Goal: Complete application form

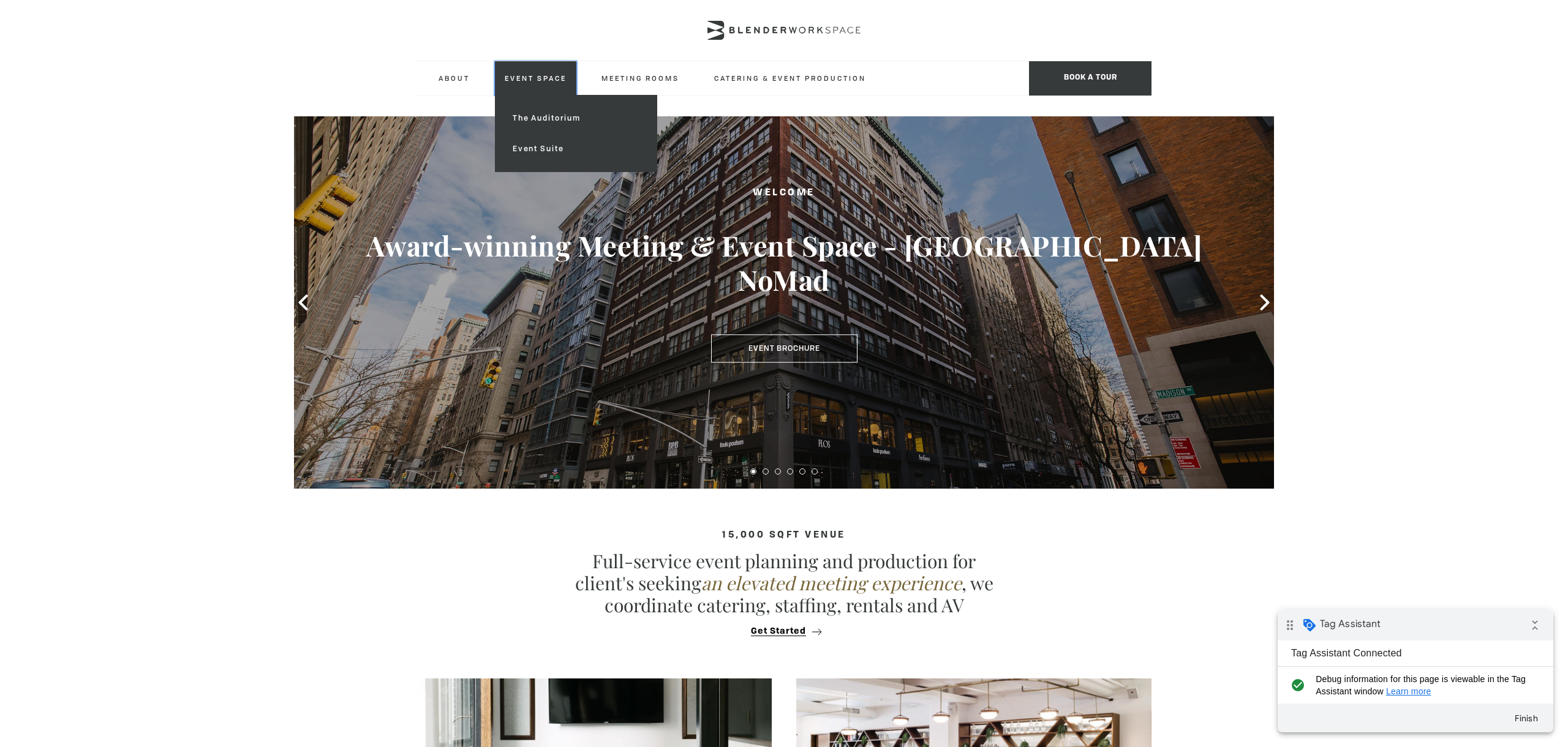
click at [494, 78] on link "Event Space" at bounding box center [535, 78] width 82 height 34
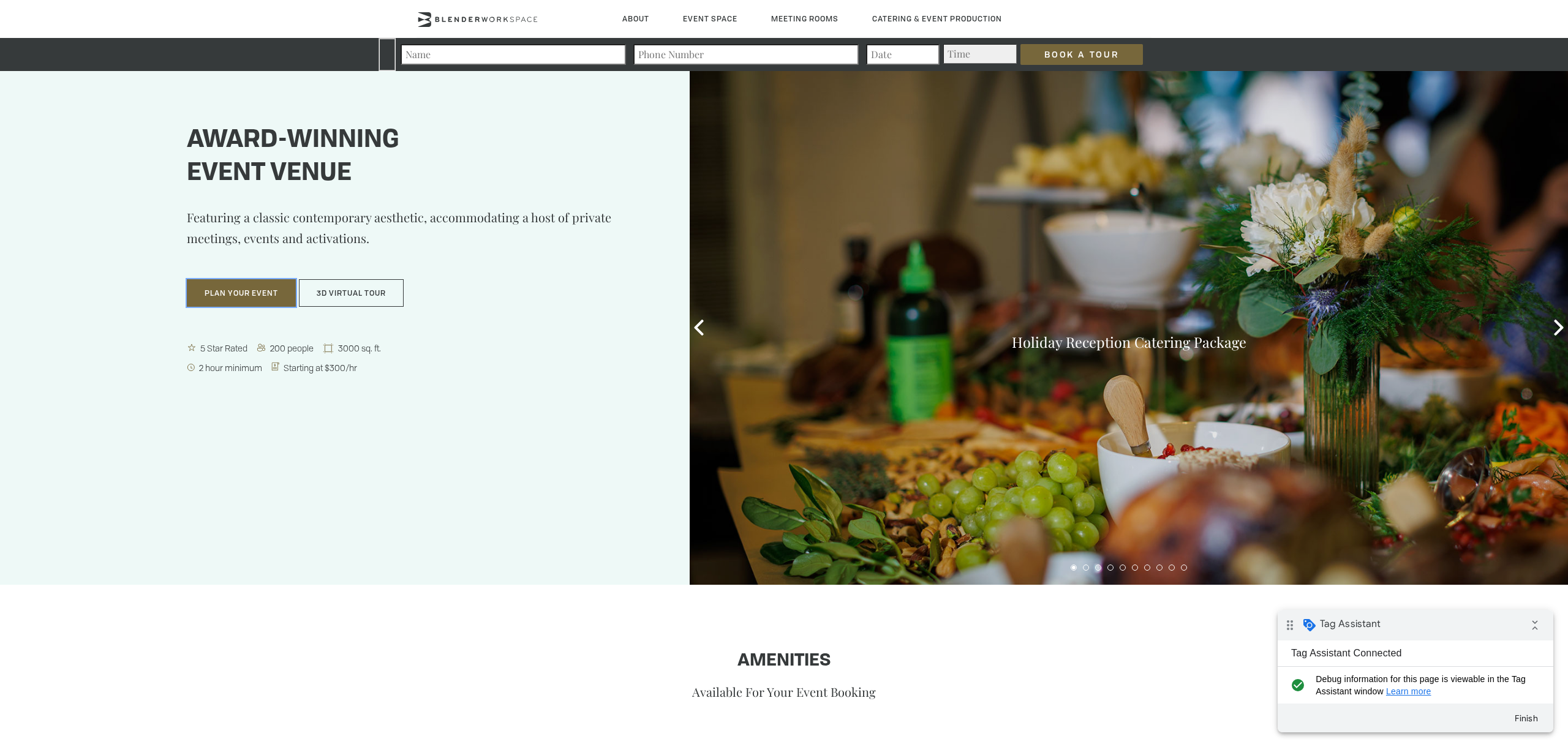
click at [253, 292] on button "Plan Your Event" at bounding box center [241, 293] width 109 height 28
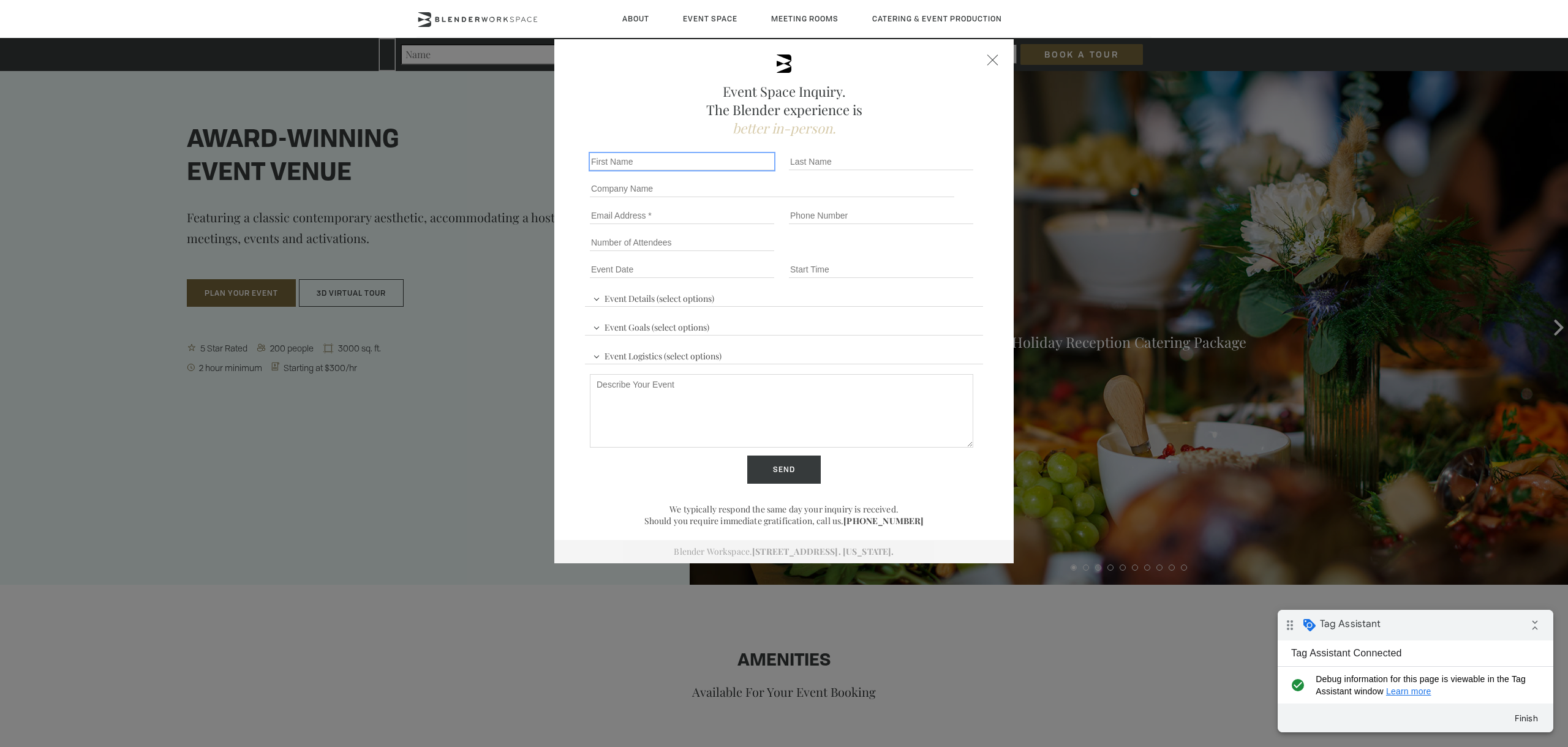
click at [638, 161] on input "First name *" at bounding box center [682, 162] width 185 height 17
type input "Test"
click at [824, 163] on input "Last name *" at bounding box center [881, 162] width 185 height 17
click at [790, 160] on input "Test" at bounding box center [881, 162] width 185 height 17
type input "GA Test"
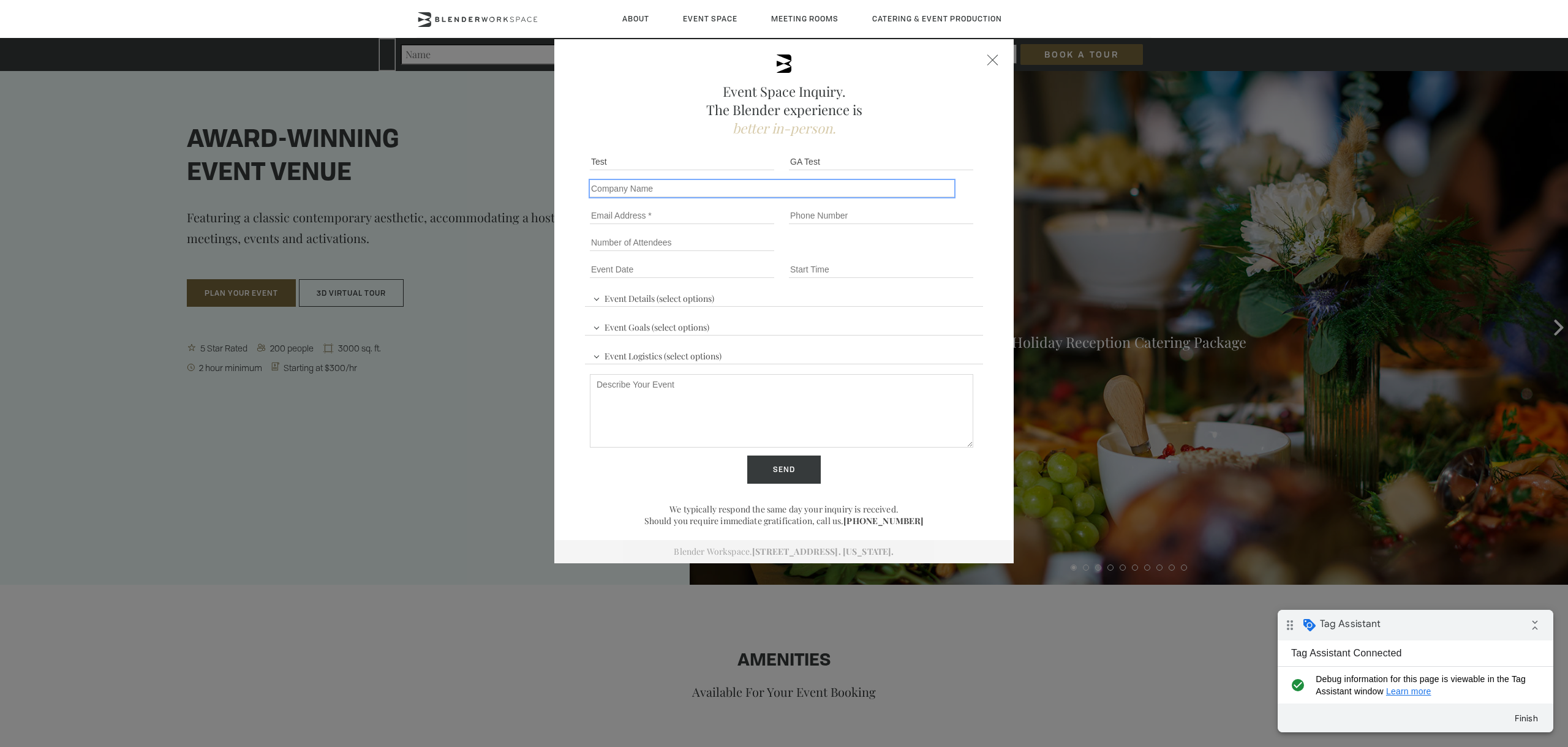
click at [778, 188] on input "Company name" at bounding box center [772, 188] width 364 height 17
click at [736, 212] on input "Email" at bounding box center [682, 215] width 185 height 17
type input "jasmine@inboxcommunications.com"
click at [812, 234] on fieldset "Number of Attendees Budget Range" at bounding box center [783, 242] width 398 height 27
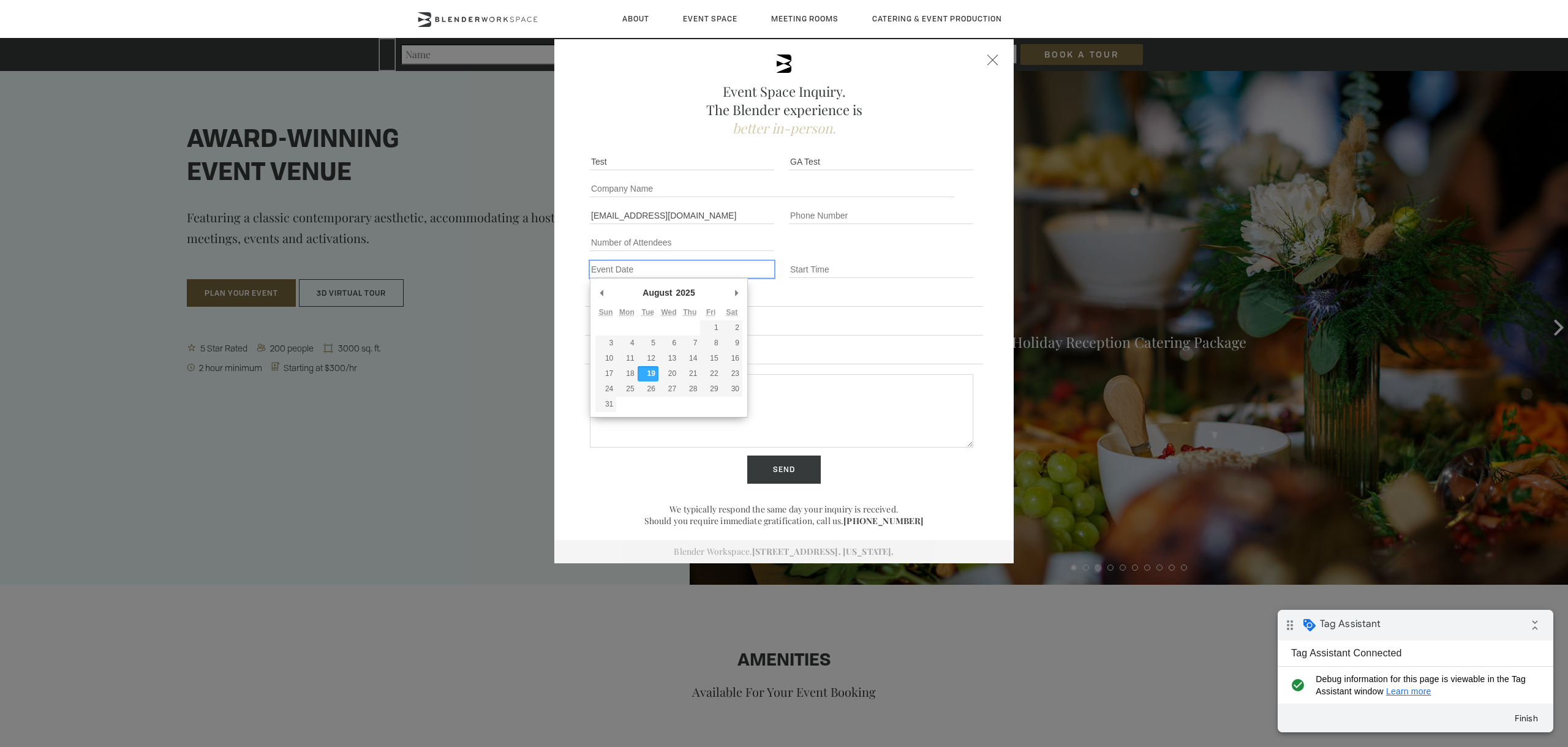
click at [707, 269] on input "Event Date *" at bounding box center [682, 269] width 185 height 17
type div "2025-08-21"
click at [819, 266] on input "Event Time" at bounding box center [881, 269] width 185 height 17
type input "7pm"
click at [814, 293] on div "Event Details (select options) Conference Workshop Product Launch Trade Show Fu…" at bounding box center [783, 351] width 398 height 136
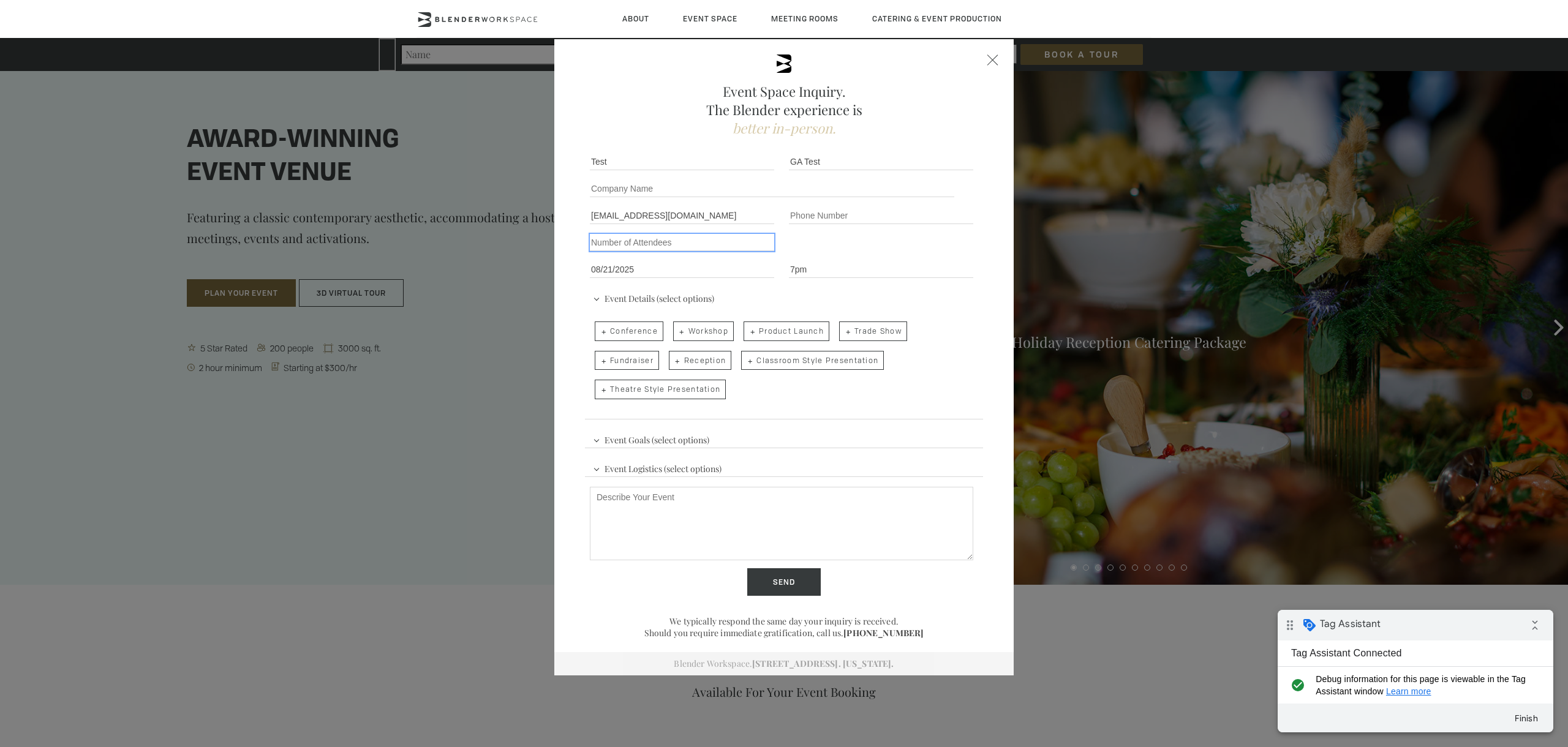
click at [694, 245] on input "Number of Attendees" at bounding box center [682, 243] width 185 height 17
click at [805, 215] on input "Phone number" at bounding box center [881, 215] width 185 height 17
type input "test"
drag, startPoint x: 813, startPoint y: 216, endPoint x: 765, endPoint y: 214, distance: 48.0
click at [765, 214] on fieldset "Email jasmine@inboxcommunications.com Phone number test A valid phone number ma…" at bounding box center [783, 215] width 398 height 27
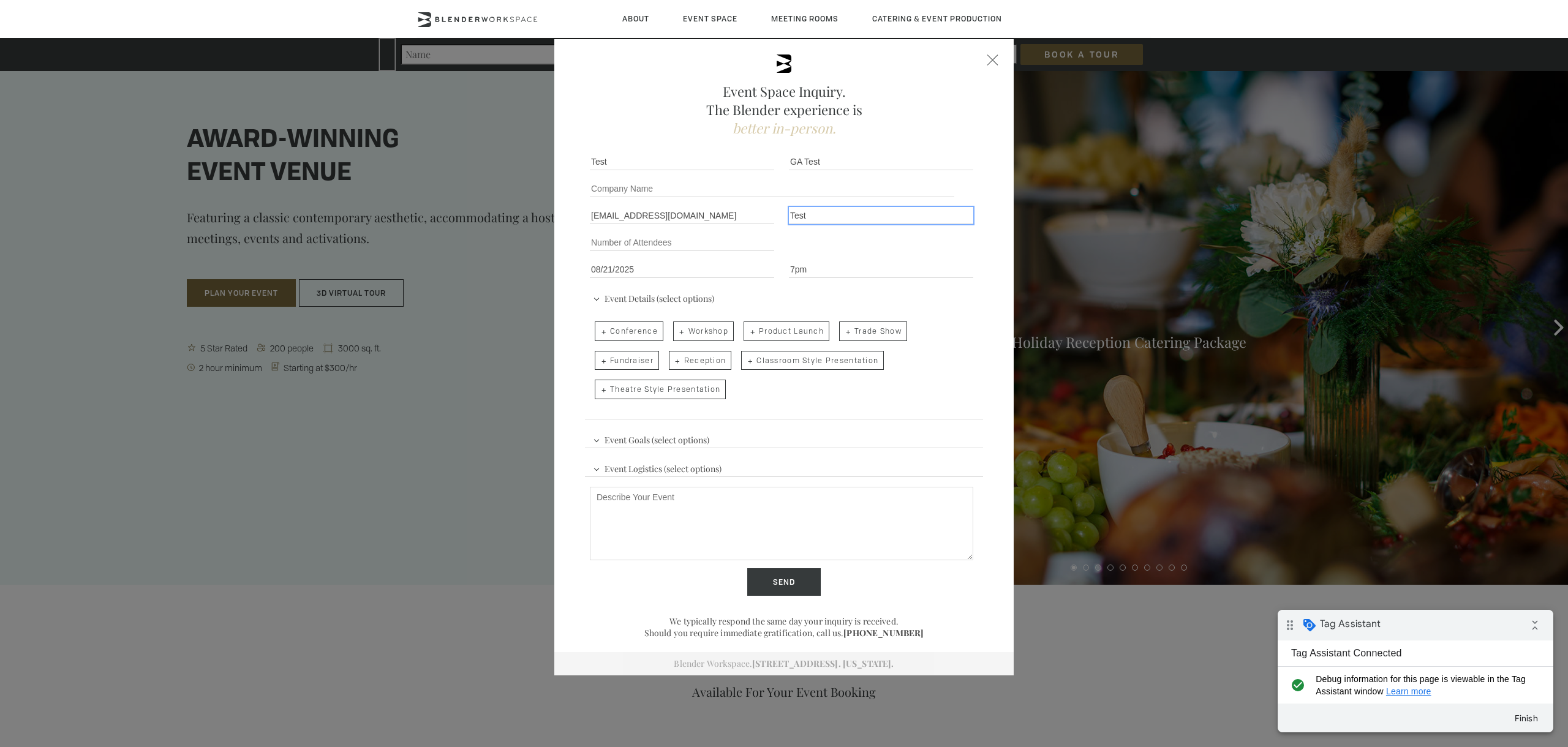
type input "Test"
click at [950, 349] on ul "Conference Workshop Product Launch Trade Show Fundraiser Reception Classroom St…" at bounding box center [781, 360] width 383 height 87
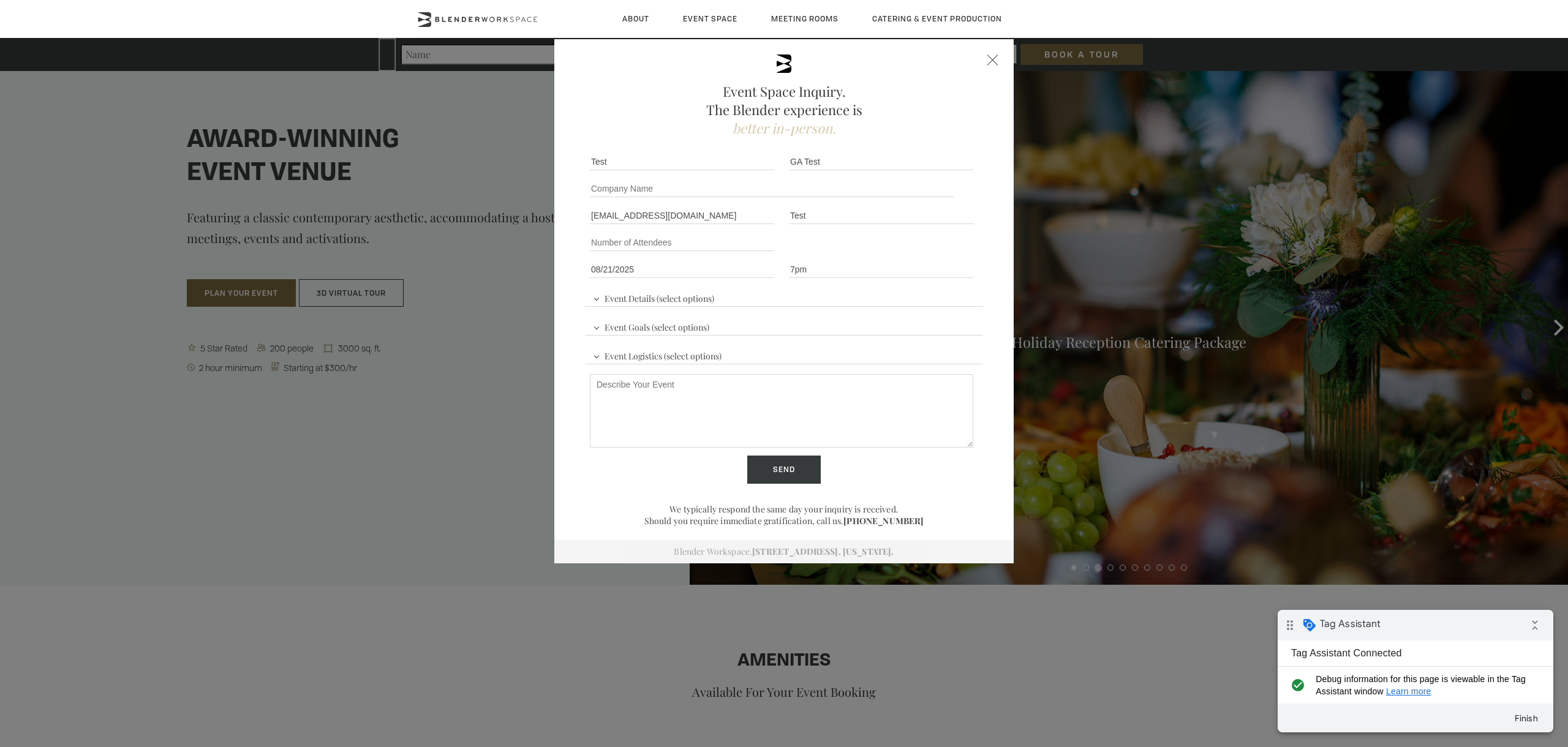
click at [737, 298] on div "Event Details (select options) Conference Workshop Product Launch Trade Show Fu…" at bounding box center [783, 351] width 398 height 136
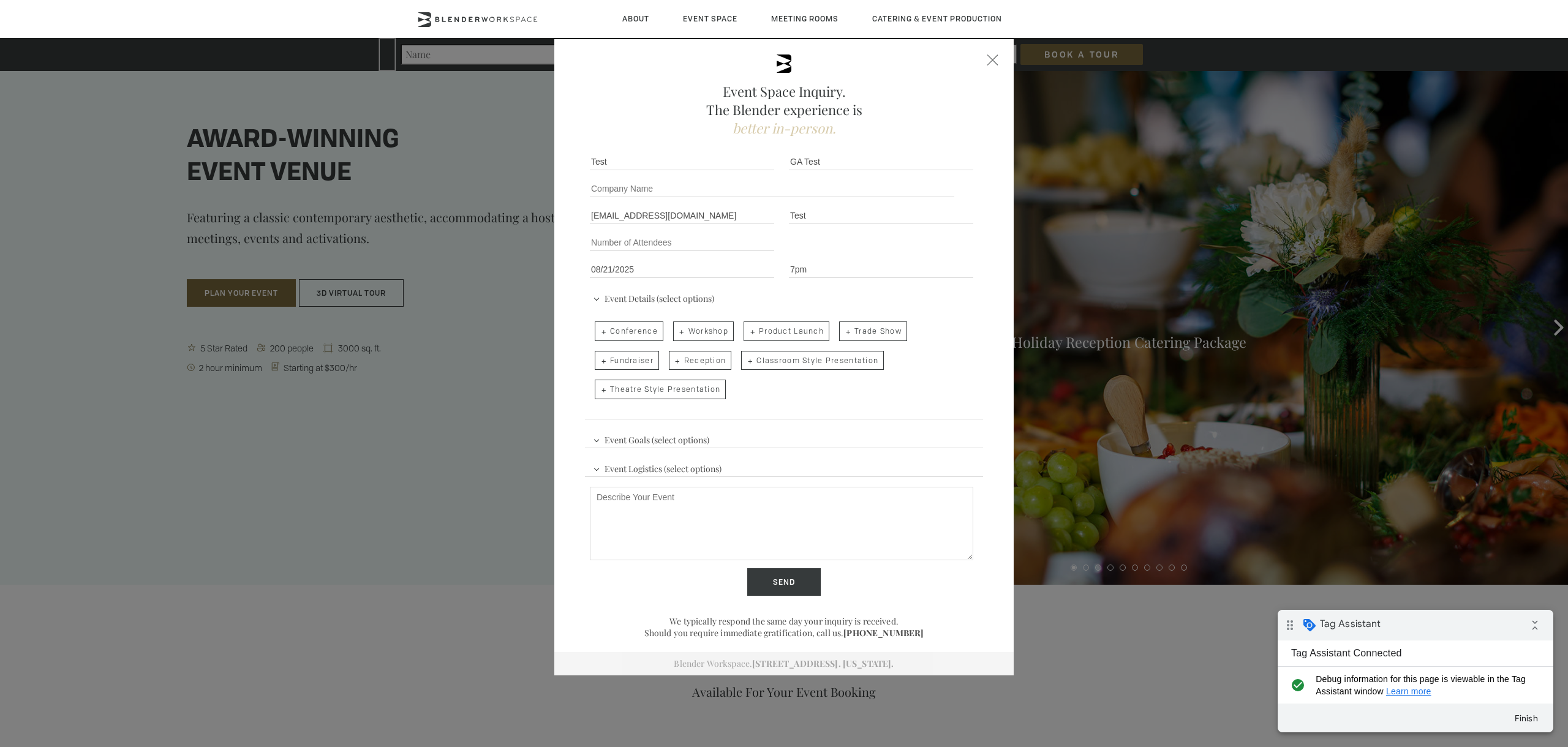
click at [695, 362] on span "Reception" at bounding box center [700, 360] width 63 height 19
click at [672, 362] on input "Reception" at bounding box center [667, 354] width 8 height 17
checkbox input "true"
click at [691, 447] on span "Event Goals (select options)" at bounding box center [651, 438] width 122 height 18
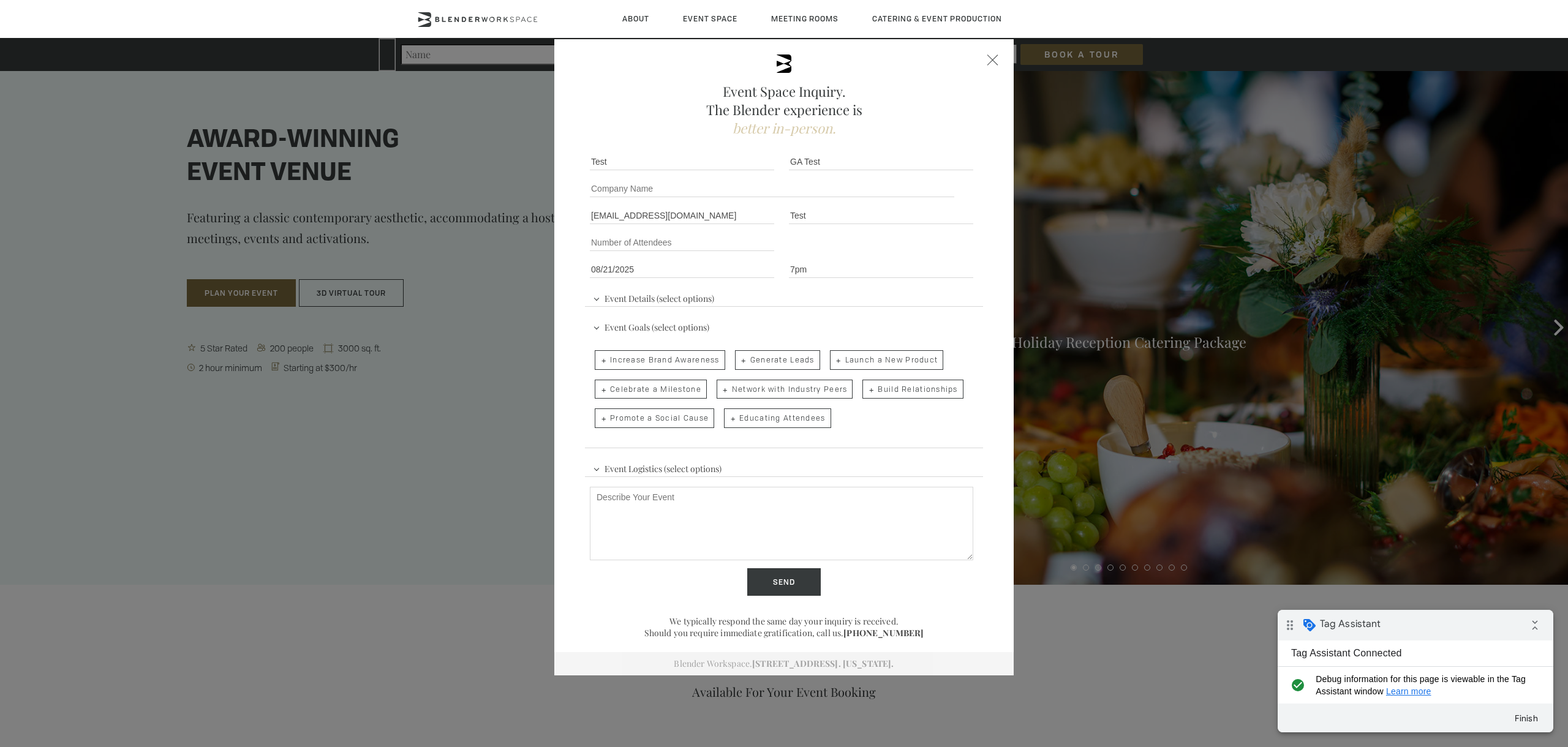
click at [660, 391] on span "Celebrate a Milestone" at bounding box center [651, 389] width 112 height 19
click at [597, 391] on input "Celebrate a Milestone" at bounding box center [594, 383] width 8 height 17
checkbox input "true"
click at [648, 476] on span "Event Logistics (select options)" at bounding box center [657, 467] width 135 height 18
click at [650, 390] on span "Audio/Visual Presentation" at bounding box center [659, 388] width 130 height 19
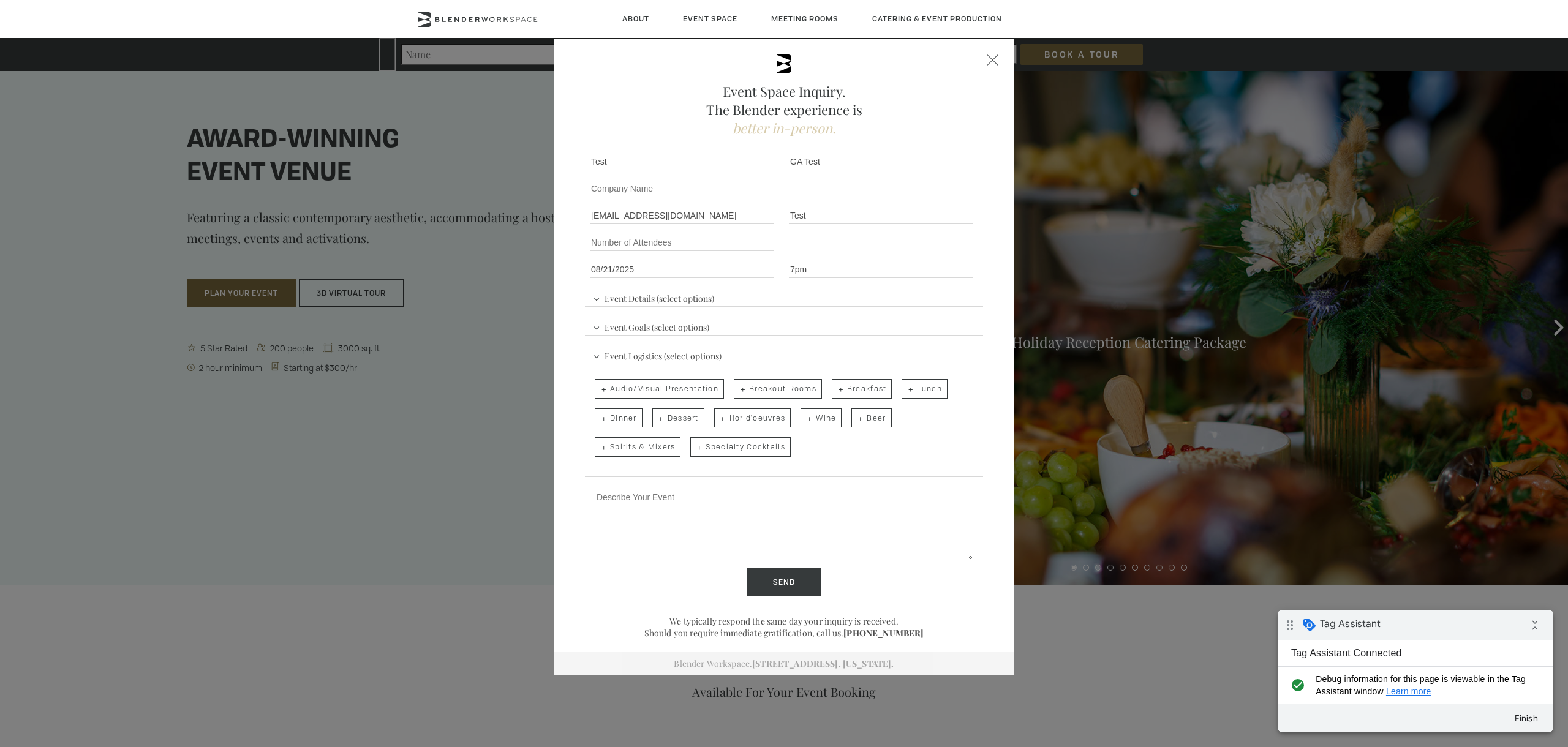
click at [597, 390] on input "Audio/Visual Presentation" at bounding box center [594, 382] width 8 height 17
checkbox input "true"
click at [768, 424] on span "Hor d'oeuvres" at bounding box center [753, 417] width 77 height 19
click at [717, 421] on input "Hor d'oeuvres" at bounding box center [713, 412] width 8 height 17
checkbox input "true"
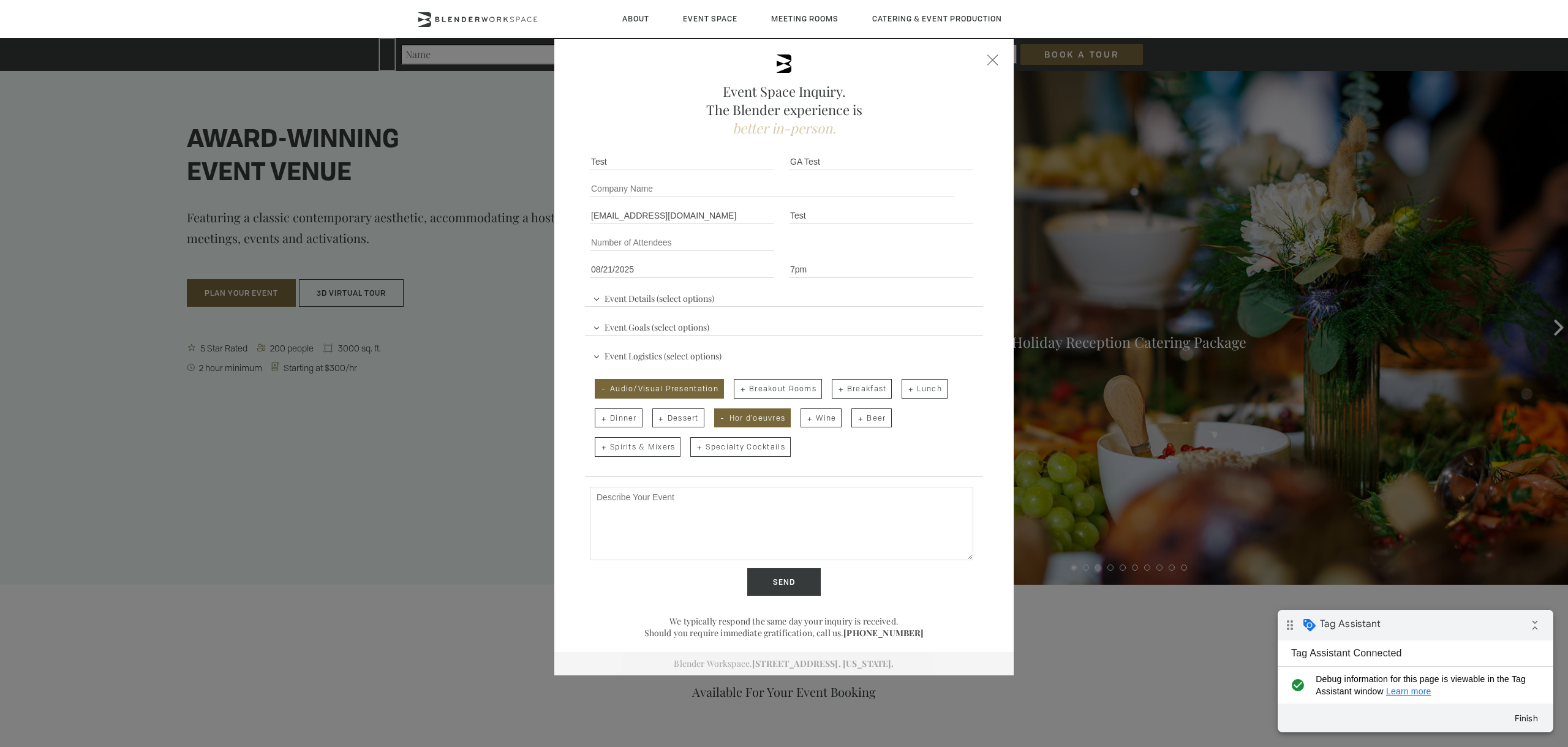
click at [833, 424] on span "Wine" at bounding box center [821, 417] width 41 height 19
click at [803, 421] on input "Wine" at bounding box center [800, 412] width 8 height 17
checkbox input "true"
click at [871, 424] on span "Beer" at bounding box center [870, 417] width 40 height 19
click at [855, 421] on input "Beer" at bounding box center [850, 412] width 8 height 17
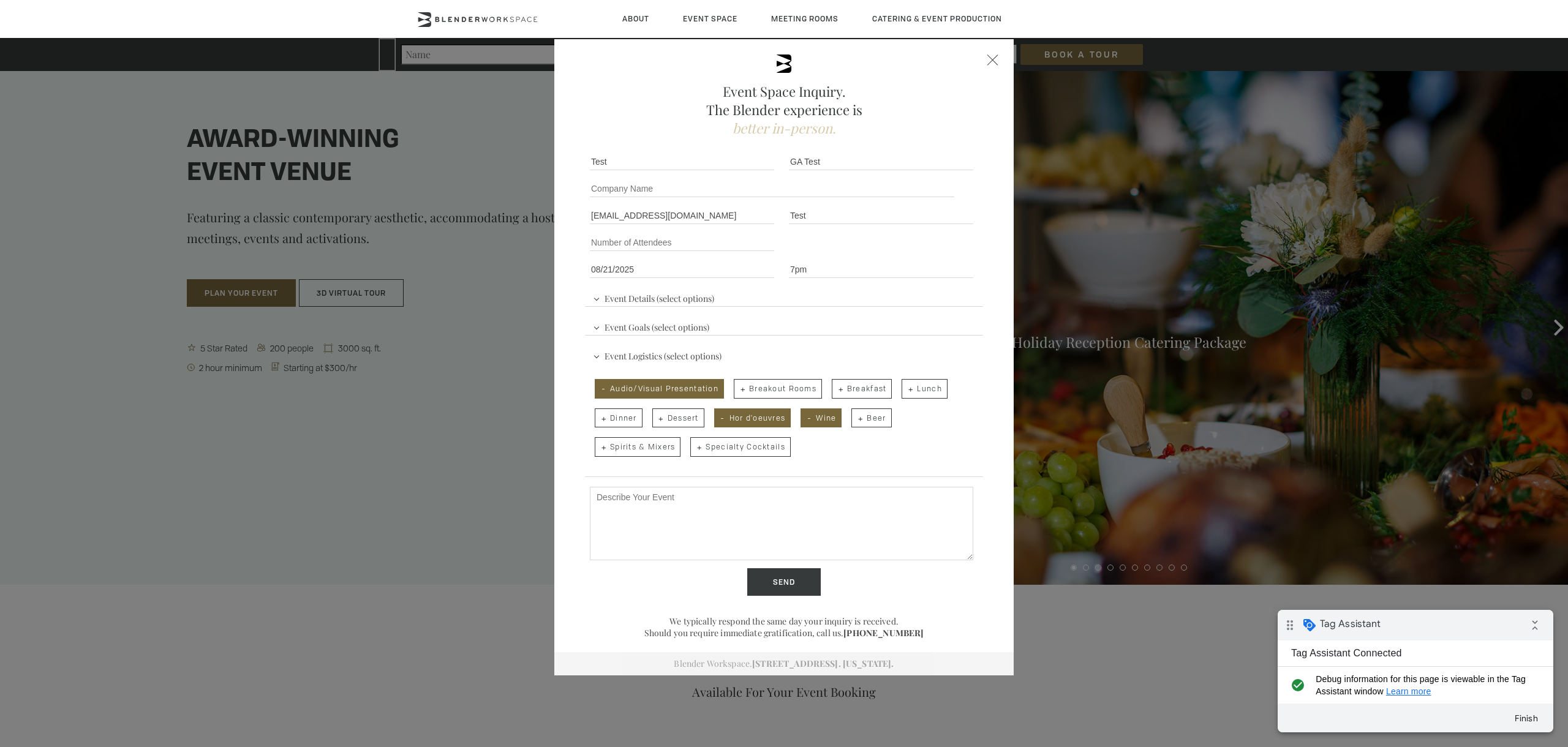
checkbox input "true"
click at [691, 505] on textarea "Describe Your Event" at bounding box center [781, 524] width 383 height 74
type textarea "Test for Google Ads conversion tag for form fills."
click at [781, 571] on input "Send" at bounding box center [784, 582] width 74 height 28
click at [796, 572] on input "Send" at bounding box center [784, 582] width 74 height 28
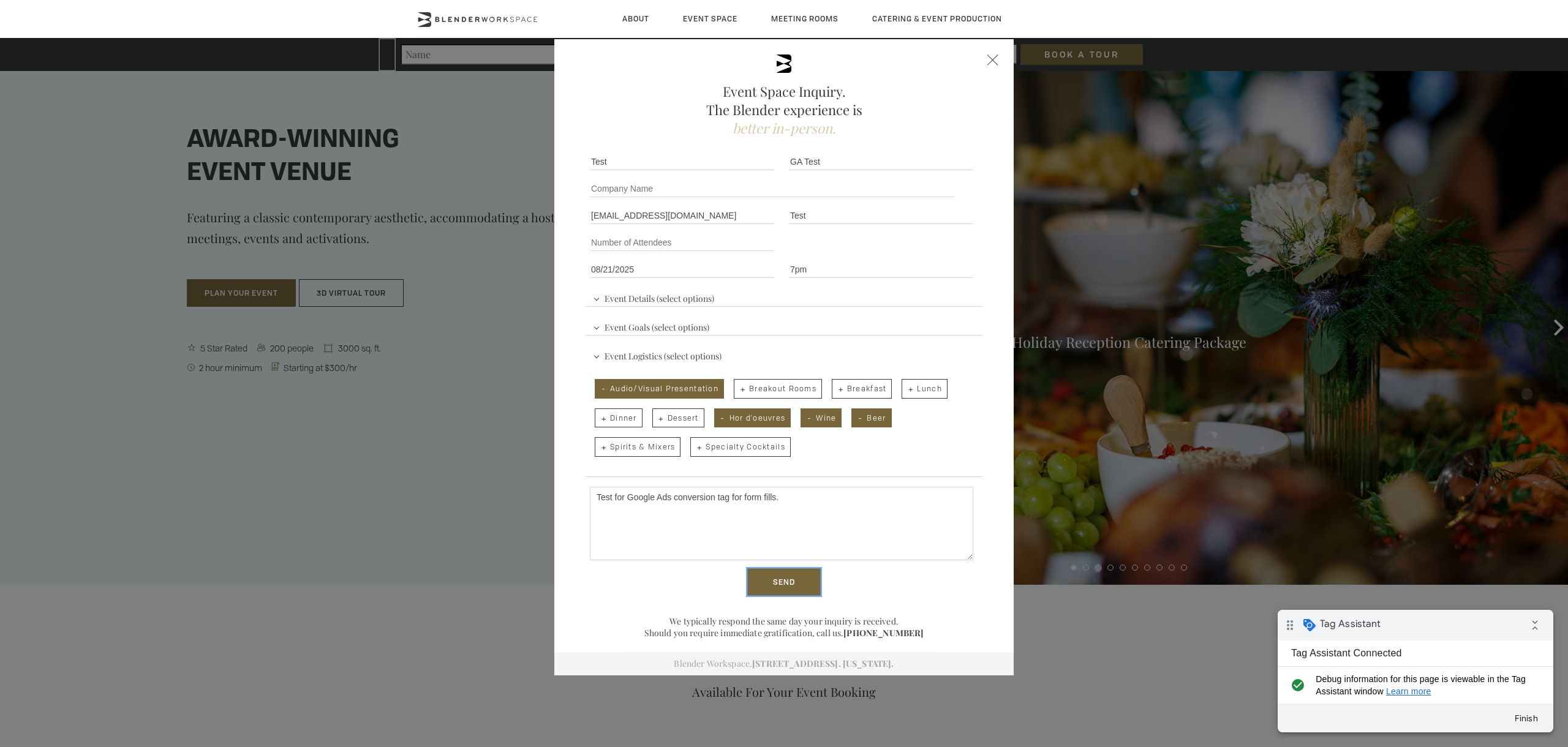
click at [789, 586] on input "Send" at bounding box center [784, 582] width 74 height 28
click at [750, 315] on div "Event Goals (select options) Increase Brand Awareness Generate Leads Launch a N…" at bounding box center [783, 379] width 398 height 136
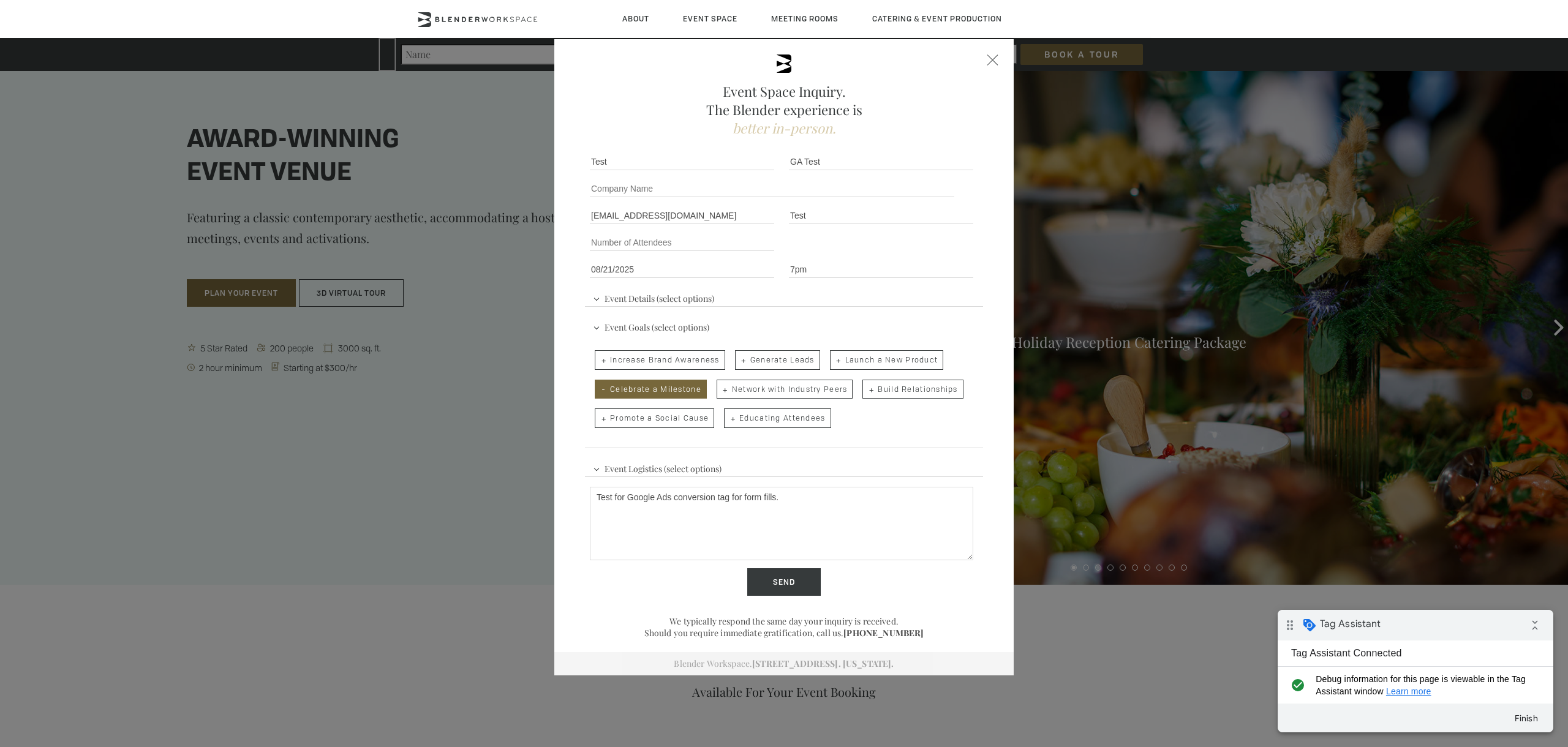
click at [733, 457] on div "Event Logistics (select options) Audio/Visual Presentation Breakout Rooms Break…" at bounding box center [783, 521] width 398 height 136
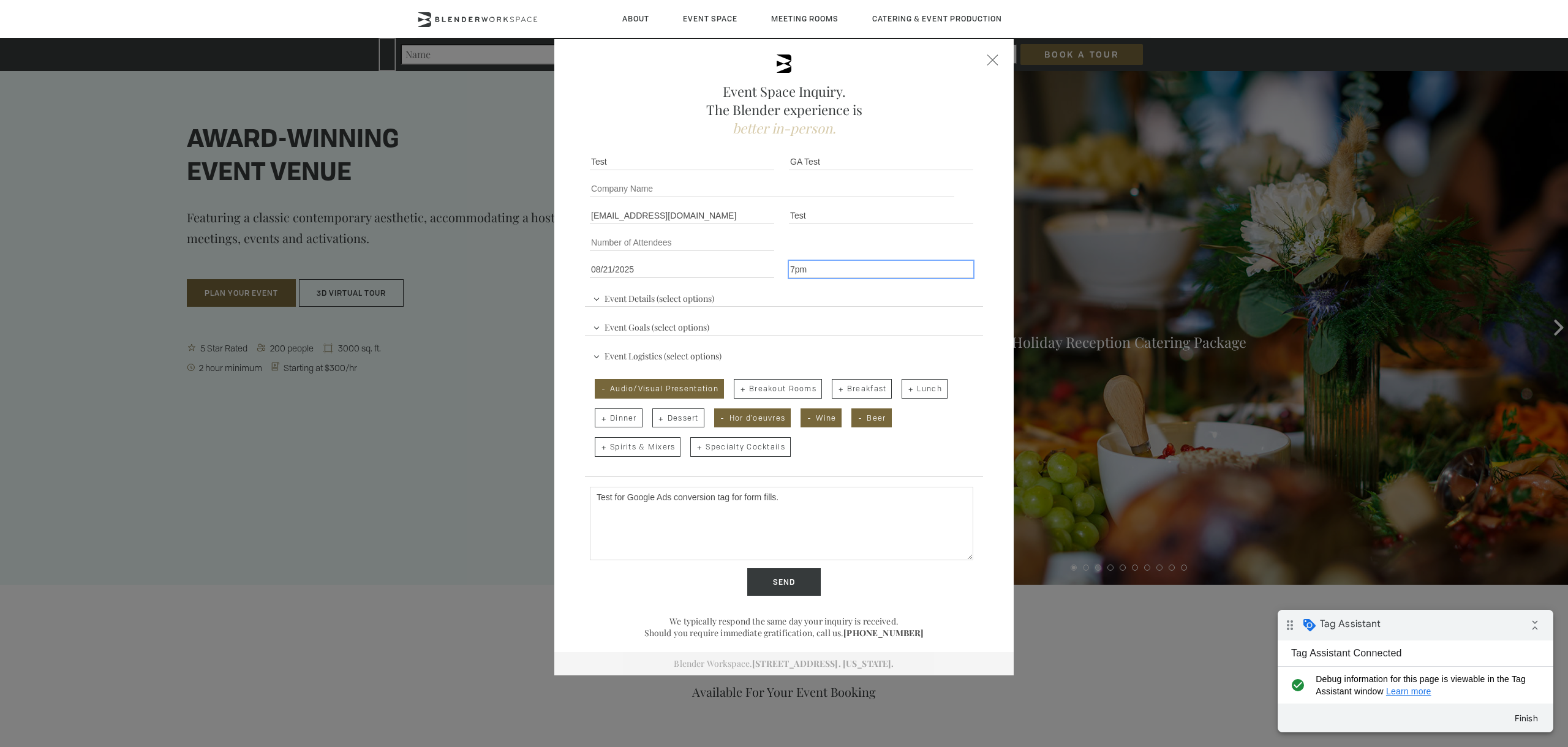
click at [846, 275] on input "7pm" at bounding box center [881, 269] width 185 height 17
click at [710, 251] on input "Number of Attendees" at bounding box center [682, 243] width 185 height 17
type input "100"
click at [912, 249] on fieldset "Number of Attendees 100 Budget Range" at bounding box center [783, 242] width 398 height 27
click at [739, 188] on input "Company name" at bounding box center [772, 188] width 364 height 17
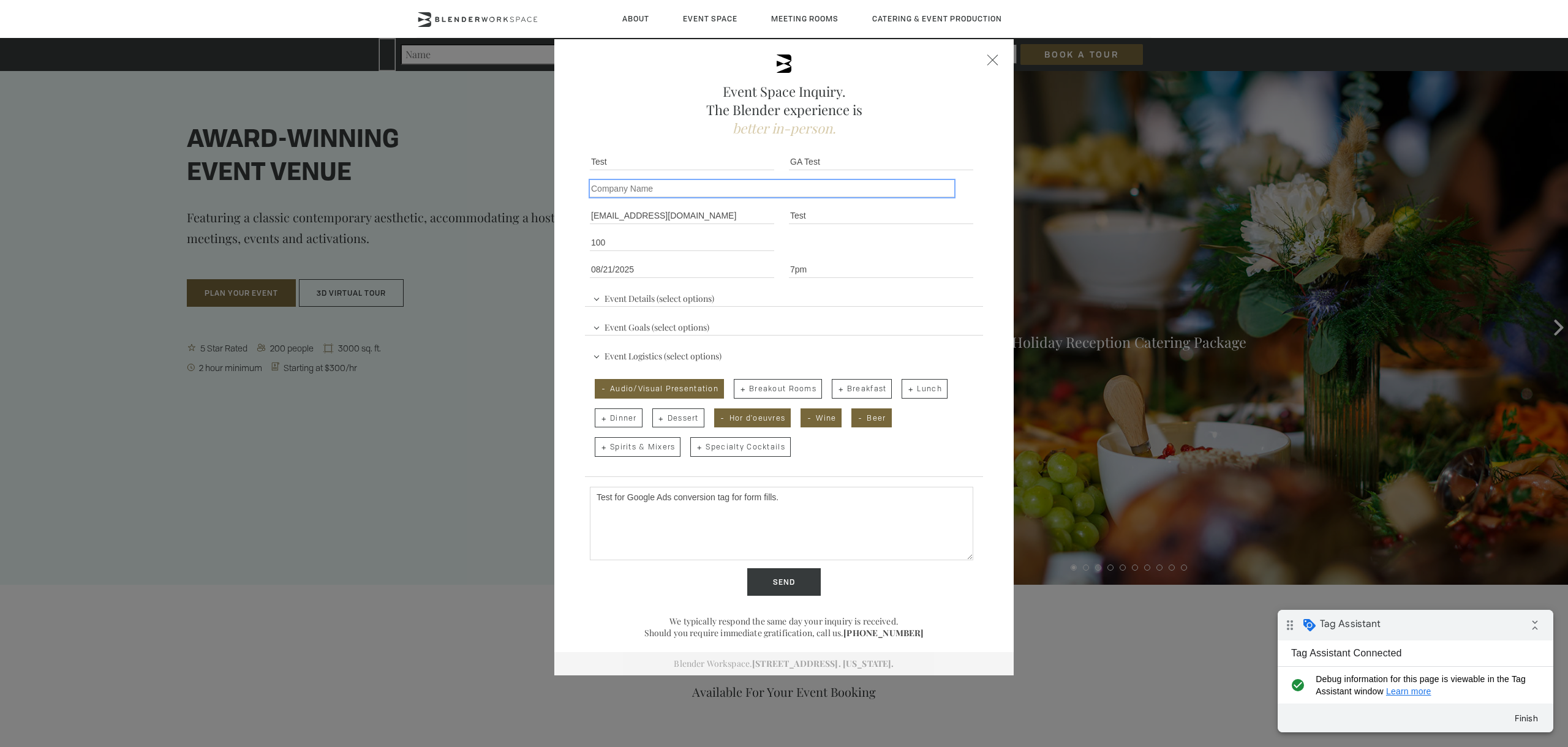
type input "/"
type input "N/A"
click at [998, 472] on div "Event Space Inquiry. The Blender experience is better in-person. Event Details …" at bounding box center [784, 357] width 460 height 636
click at [766, 587] on input "Send" at bounding box center [784, 582] width 74 height 28
click at [1000, 67] on div "Event Space Inquiry. The Blender experience is better in-person. Event Details …" at bounding box center [784, 357] width 460 height 636
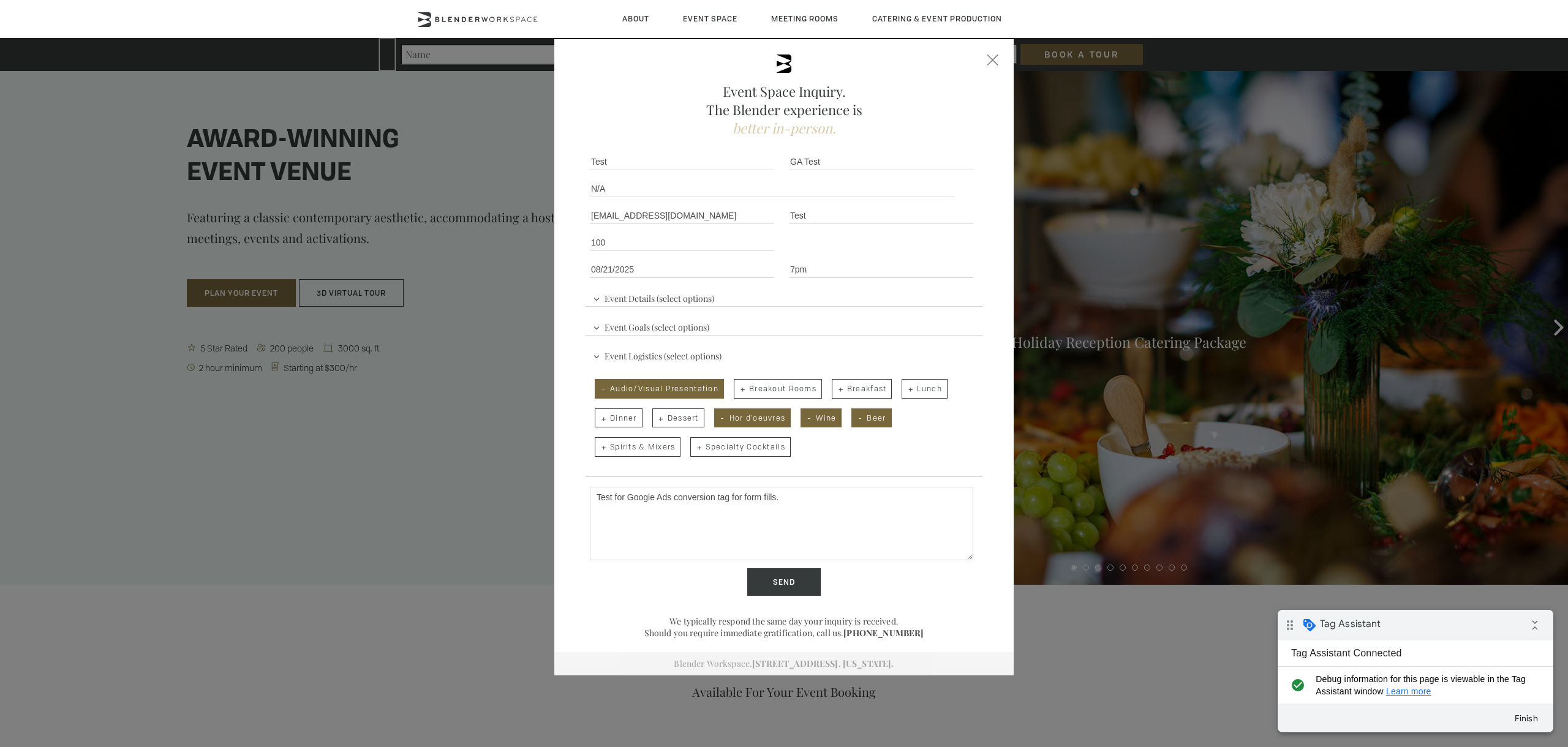
click at [995, 60] on div at bounding box center [993, 60] width 11 height 11
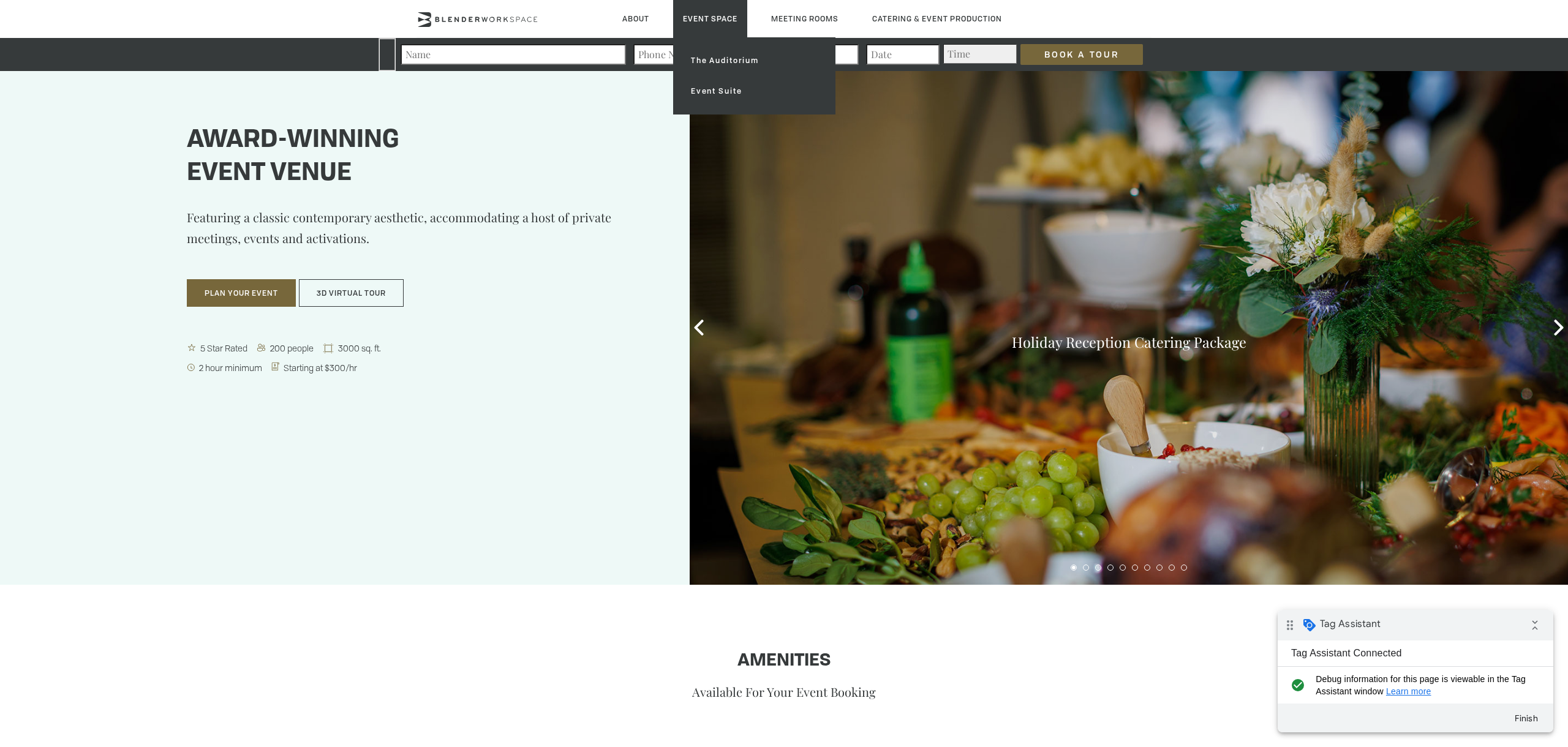
click at [673, 50] on ul "The Auditorium Event Suite" at bounding box center [754, 76] width 163 height 77
click at [681, 60] on link "The Auditorium" at bounding box center [754, 60] width 146 height 30
click at [681, 54] on link "The Auditorium" at bounding box center [754, 60] width 146 height 30
click at [681, 51] on link "The Auditorium" at bounding box center [754, 60] width 146 height 30
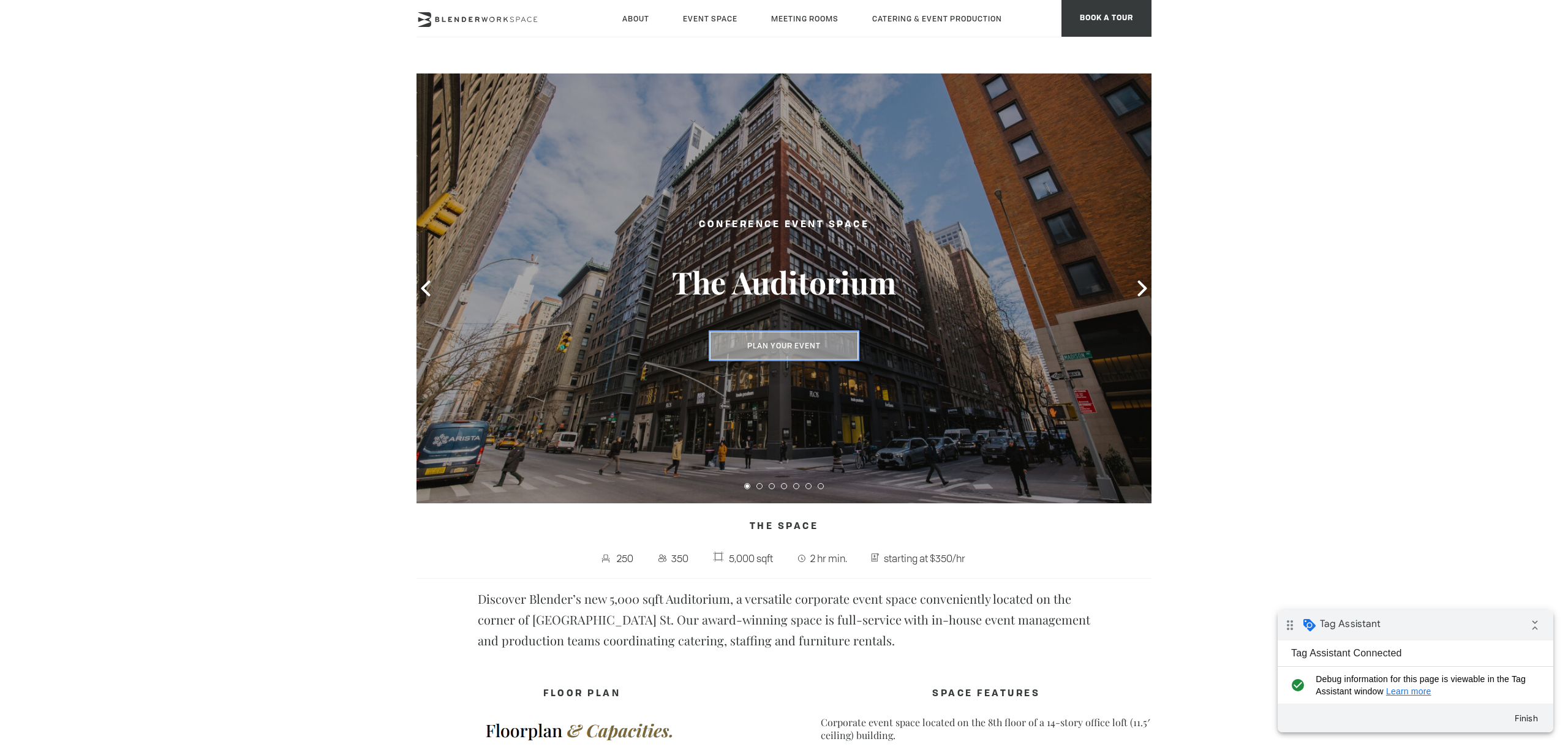
click at [780, 345] on button "Plan Your Event" at bounding box center [783, 345] width 148 height 28
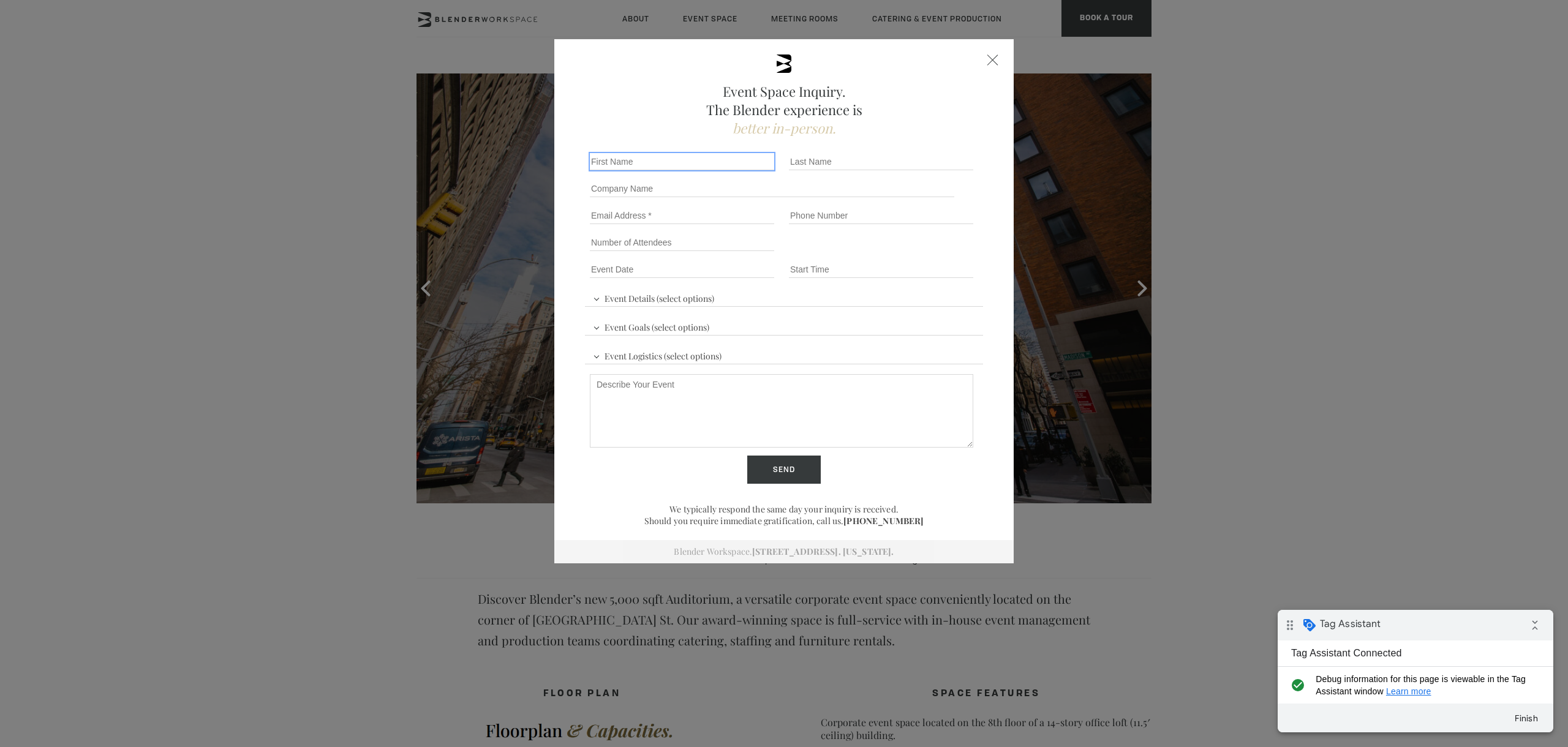
click at [677, 161] on input "First name *" at bounding box center [682, 162] width 185 height 17
type input "Test"
click at [860, 158] on input "Last name *" at bounding box center [881, 162] width 185 height 17
type input "Test"
click at [662, 214] on input "Email" at bounding box center [682, 215] width 185 height 17
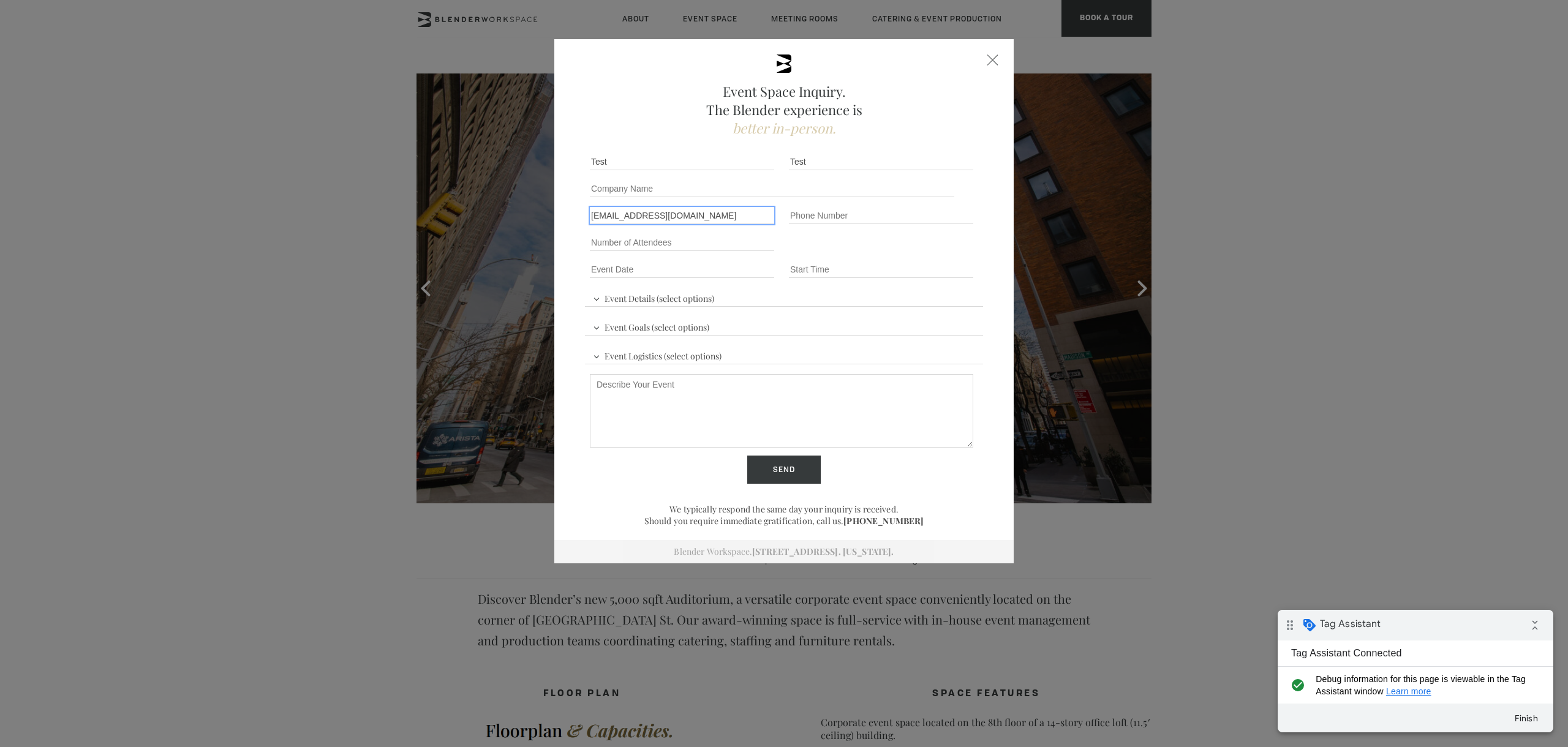
type input "jasmine@inboxcommunications.com"
click at [852, 234] on fieldset "Number of Attendees Budget Range" at bounding box center [783, 242] width 398 height 27
click at [673, 377] on textarea "Describe Your Event" at bounding box center [781, 411] width 383 height 74
type textarea "Test for Google Ads's Form Fills"
click at [773, 474] on input "Send" at bounding box center [784, 470] width 74 height 28
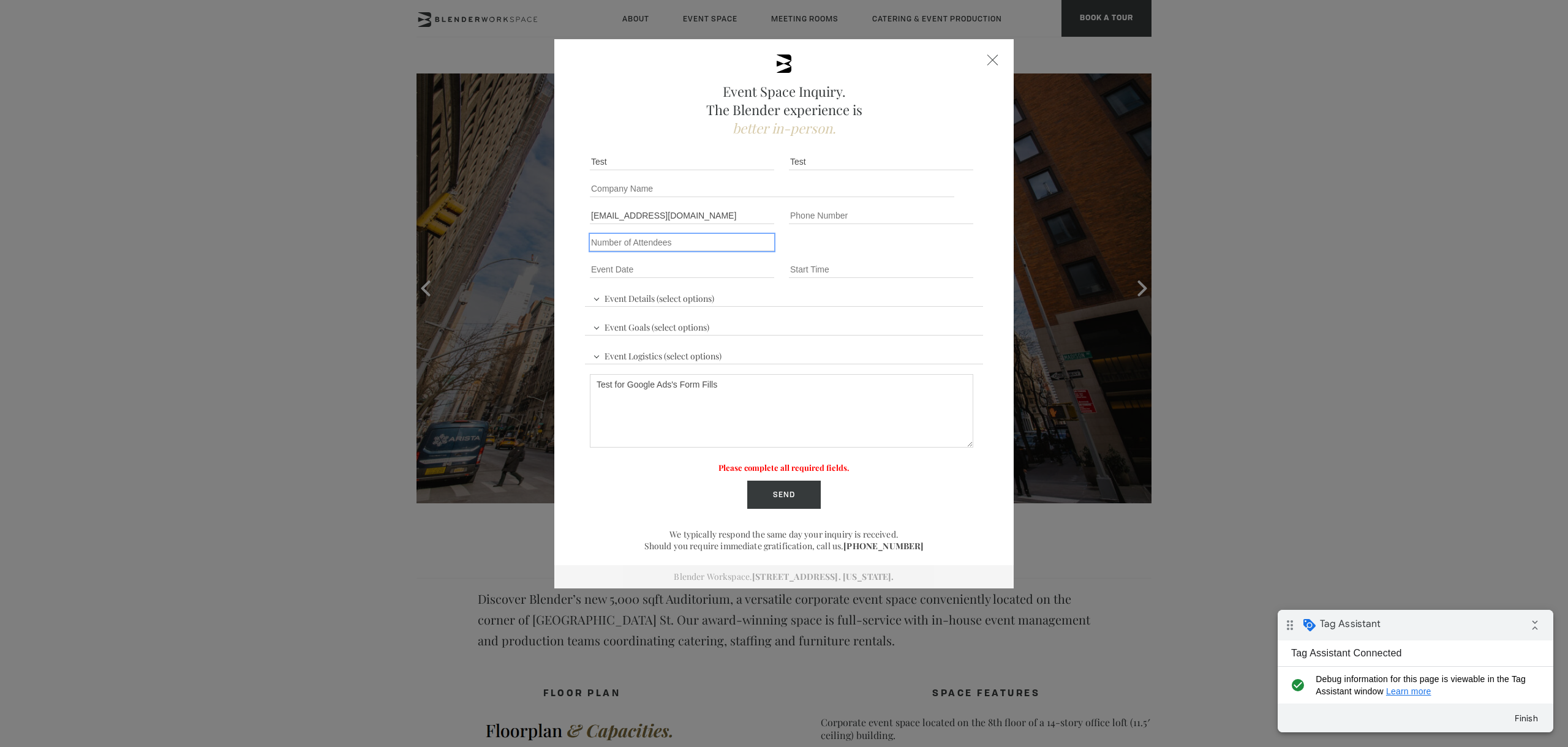
click at [665, 249] on input "Number of Attendees" at bounding box center [682, 243] width 185 height 17
type input "100"
click at [700, 194] on input "Company name" at bounding box center [772, 188] width 364 height 17
type input "test"
click at [726, 272] on input "Event Date *" at bounding box center [682, 269] width 185 height 17
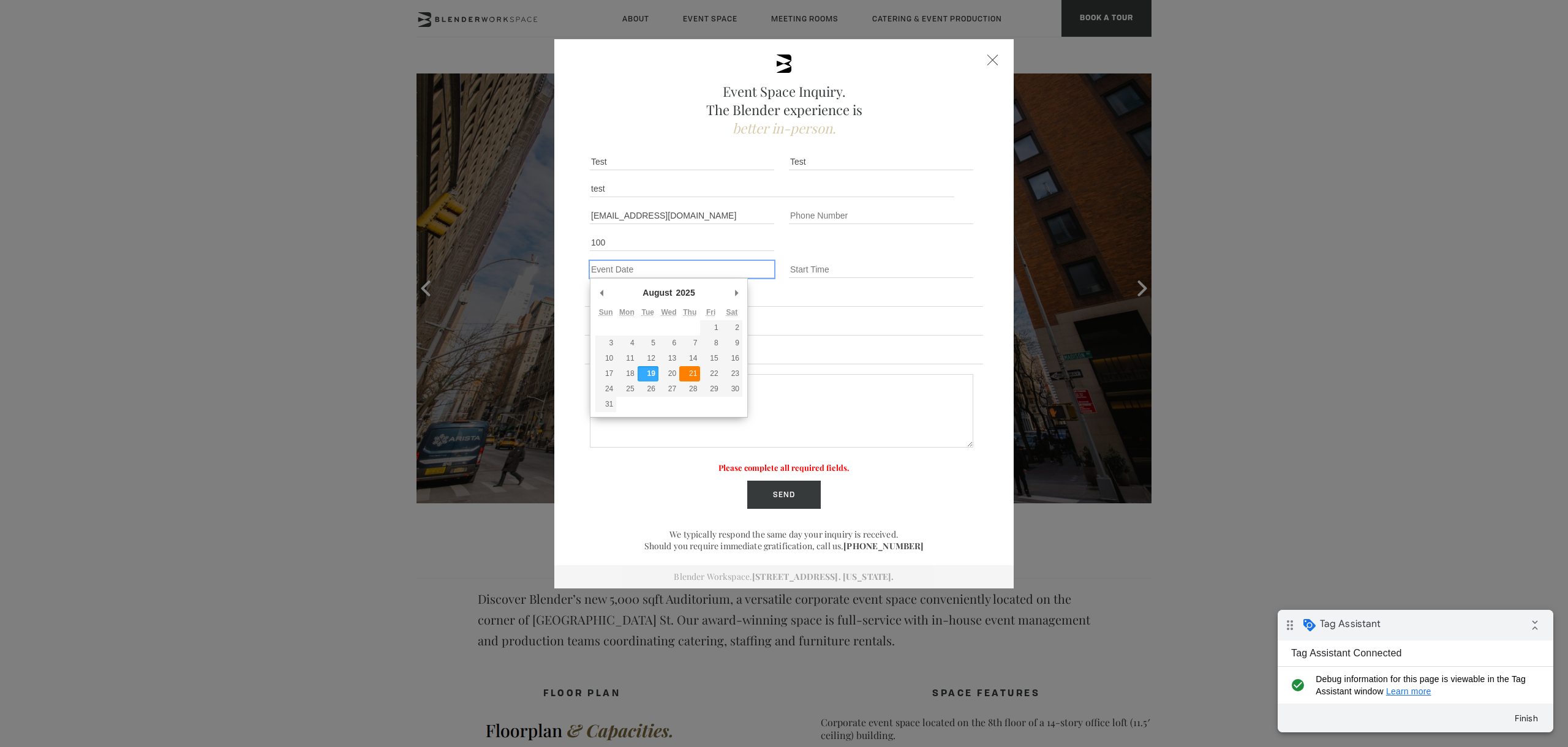
type div "2025-08-21"
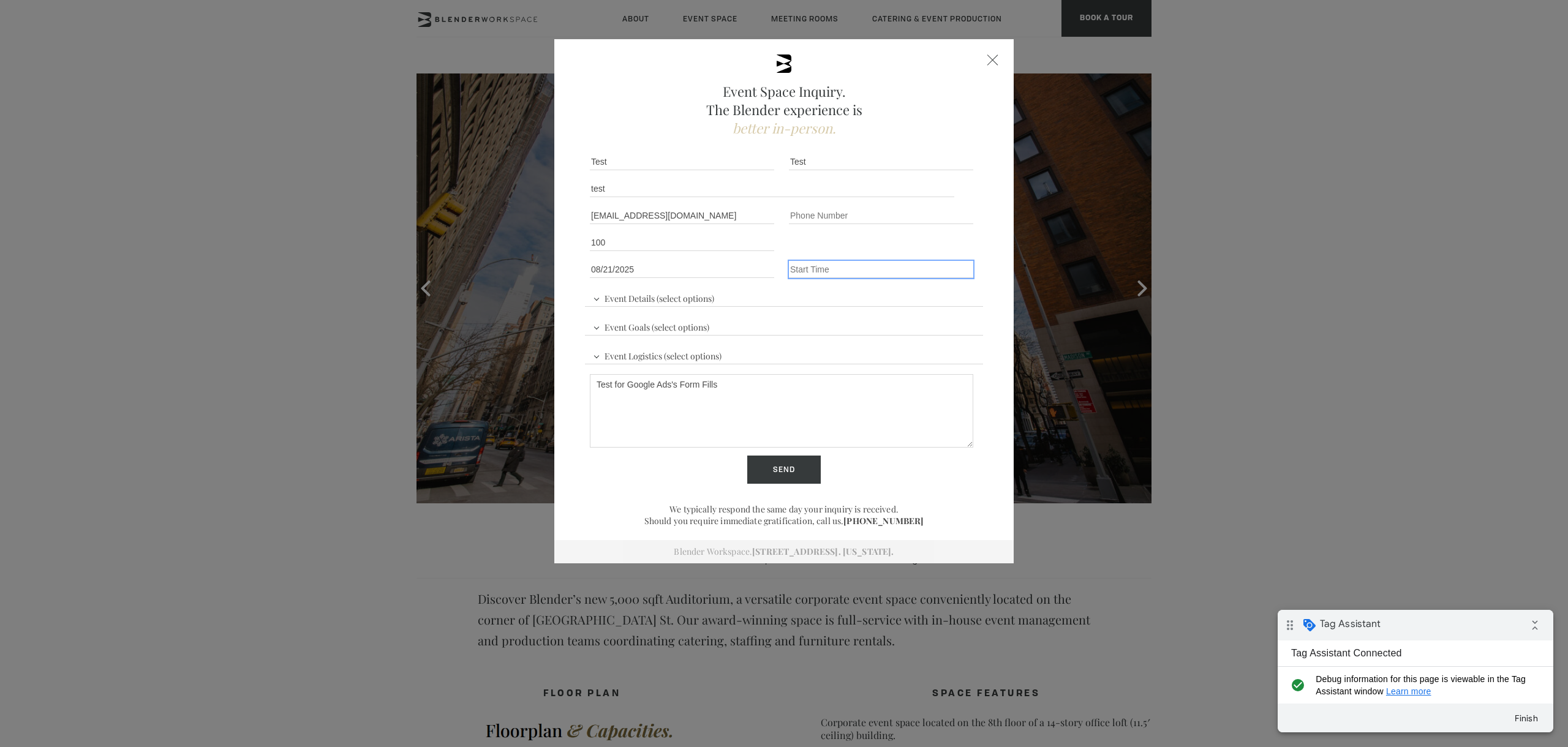
click at [794, 262] on input "Event Time" at bounding box center [881, 269] width 185 height 17
type input "7pm"
click at [798, 308] on div "Event Details (select options) Conference Workshop Product Launch Trade Show Fu…" at bounding box center [783, 323] width 398 height 82
click at [689, 297] on span "Event Details (select options)" at bounding box center [653, 297] width 128 height 18
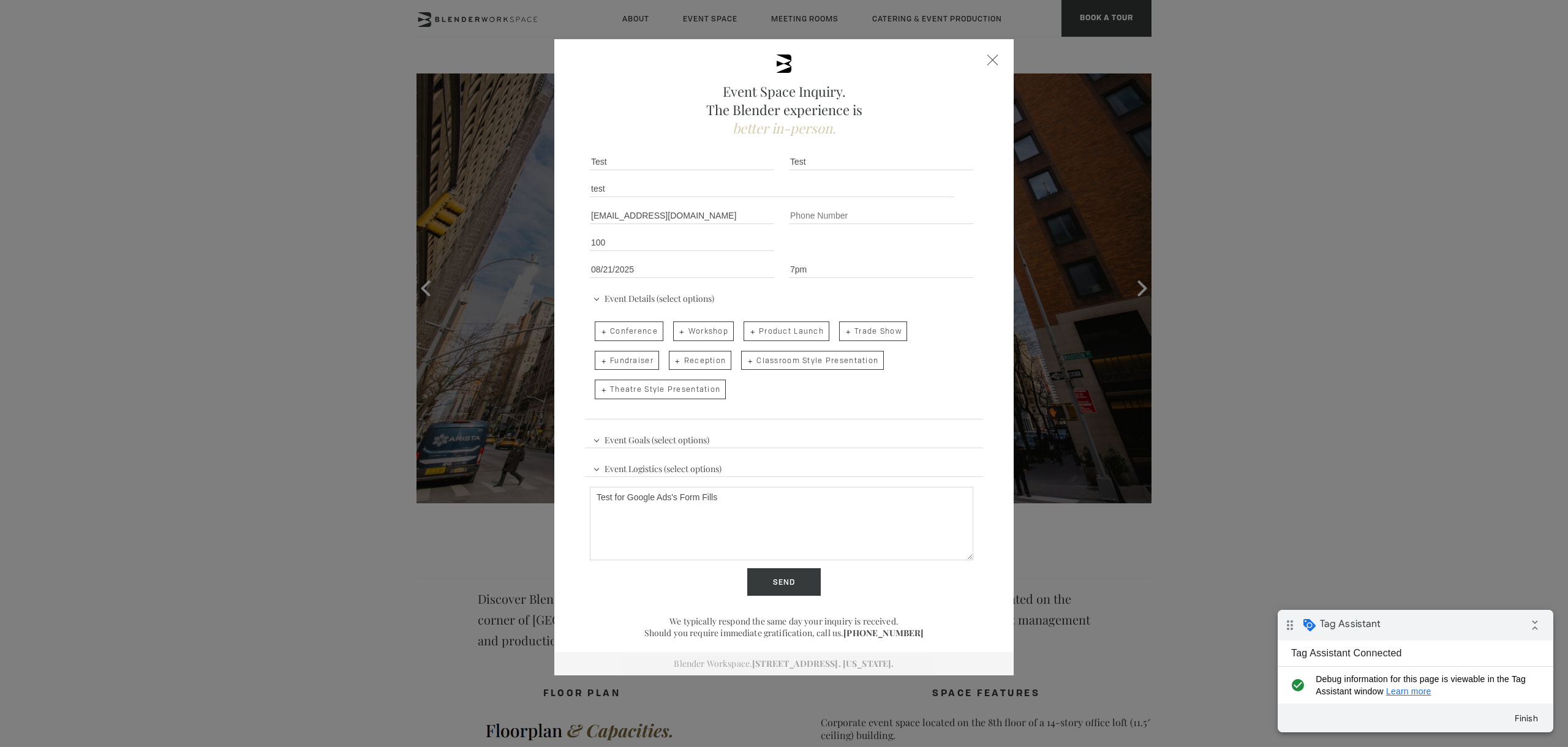
click at [699, 368] on span "Reception" at bounding box center [700, 360] width 63 height 19
click at [672, 363] on input "Reception" at bounding box center [667, 354] width 8 height 17
checkbox input "true"
click at [660, 436] on span "Event Goals (select options)" at bounding box center [651, 438] width 122 height 18
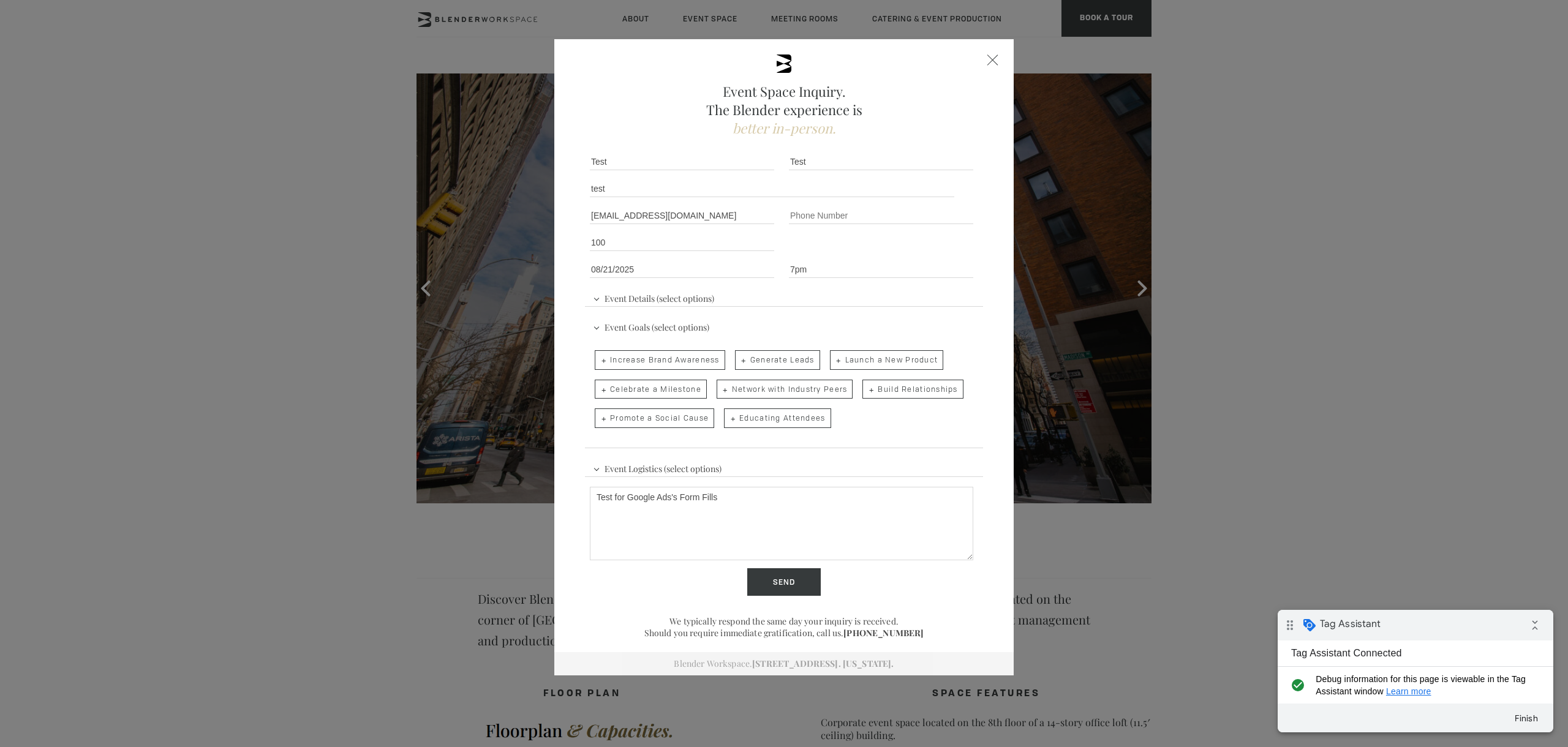
click at [647, 397] on span "Celebrate a Milestone" at bounding box center [651, 389] width 112 height 19
click at [597, 391] on input "Celebrate a Milestone" at bounding box center [594, 383] width 8 height 17
checkbox input "true"
click at [645, 465] on span "Event Logistics (select options)" at bounding box center [657, 467] width 135 height 18
click at [816, 423] on span "Wine" at bounding box center [821, 417] width 41 height 19
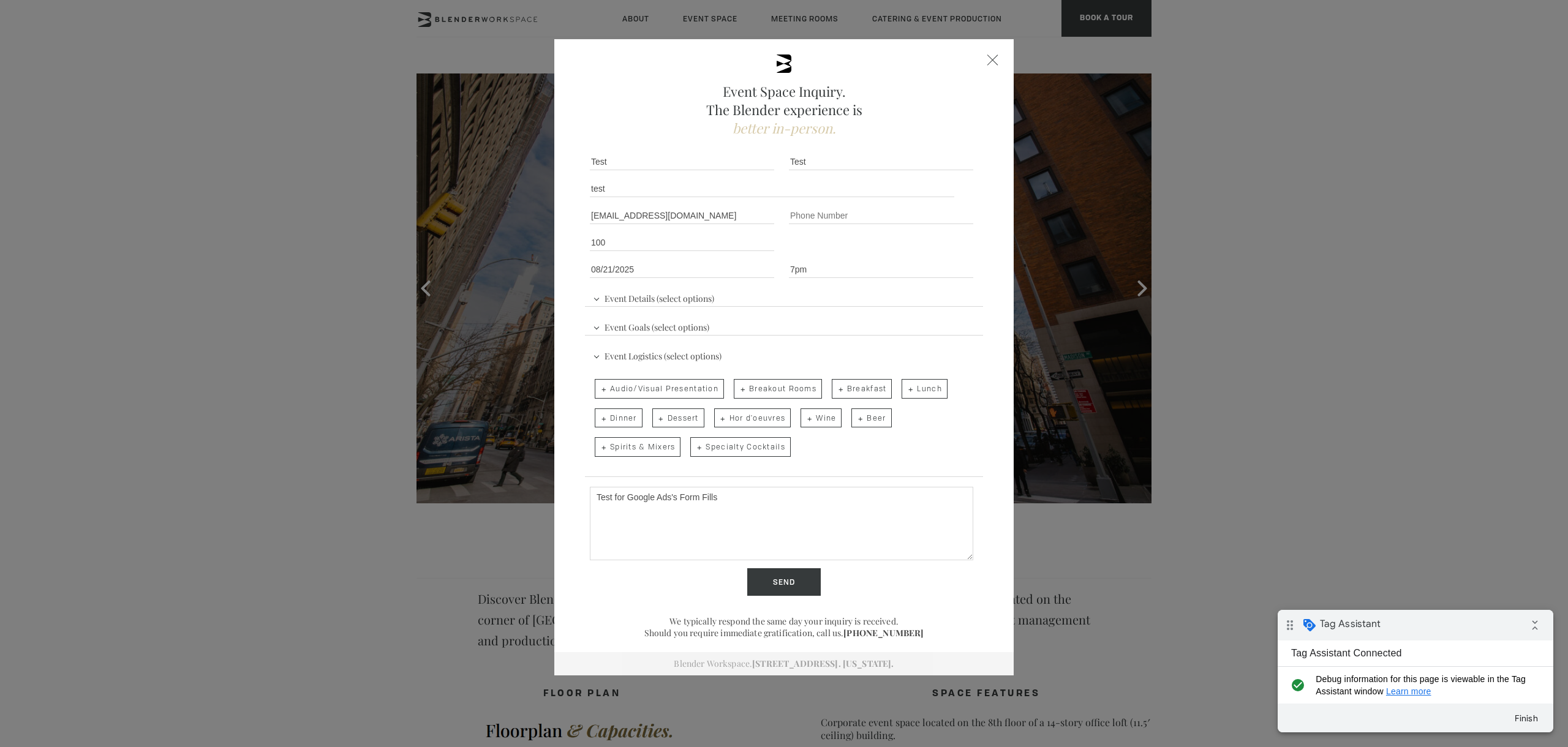
click at [803, 421] on input "Wine" at bounding box center [800, 412] width 8 height 17
checkbox input "true"
click at [882, 422] on span "Beer" at bounding box center [870, 417] width 40 height 19
click at [855, 421] on input "Beer" at bounding box center [850, 412] width 8 height 17
checkbox input "true"
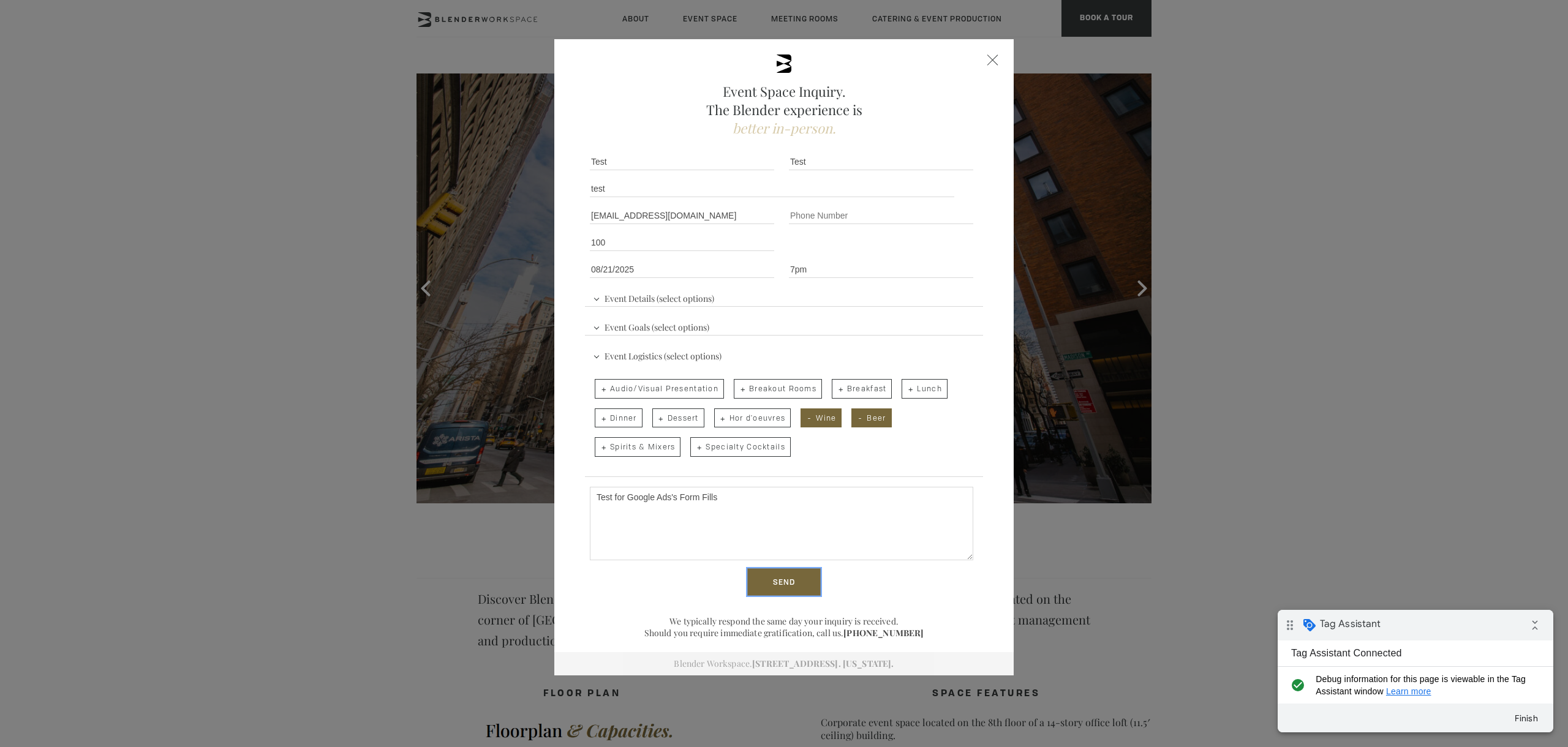
click at [796, 594] on input "Send" at bounding box center [784, 582] width 74 height 28
